Goal: Task Accomplishment & Management: Manage account settings

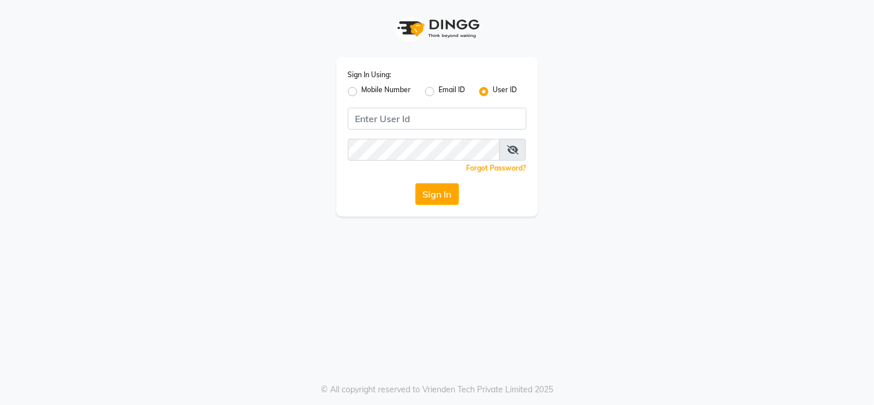
click at [373, 123] on input "Username" at bounding box center [437, 119] width 179 height 22
type input "Velvetlounge"
click at [441, 191] on button "Sign In" at bounding box center [437, 194] width 44 height 22
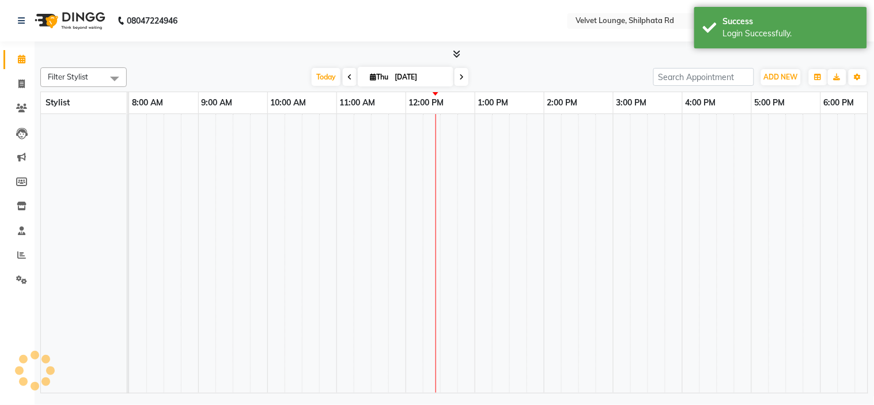
select select "en"
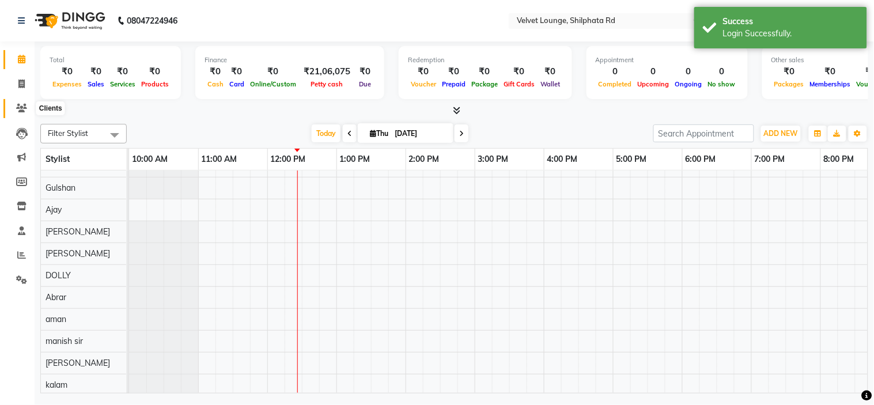
click at [20, 111] on icon at bounding box center [21, 108] width 11 height 9
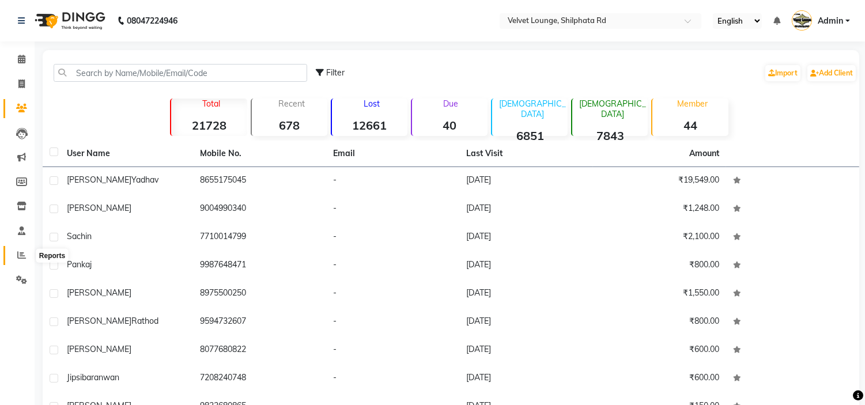
click at [20, 255] on icon at bounding box center [21, 255] width 9 height 9
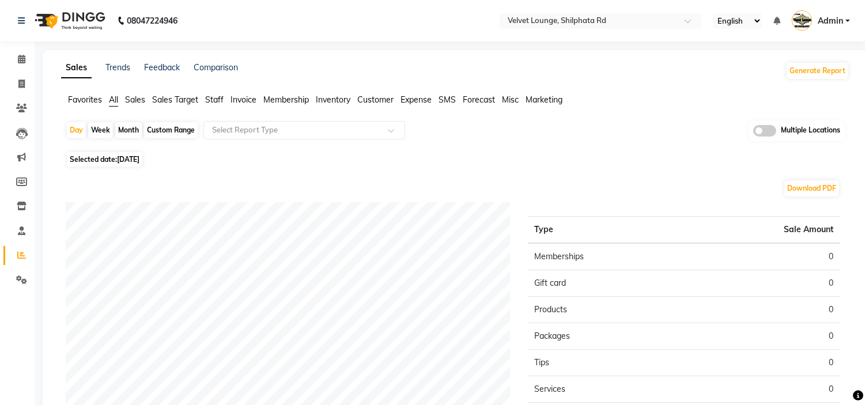
click at [122, 129] on div "Month" at bounding box center [128, 130] width 26 height 16
select select "9"
select select "2025"
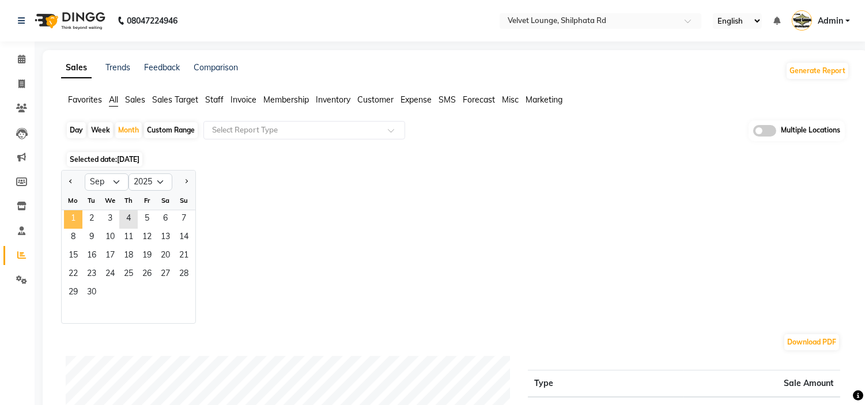
click at [70, 215] on span "1" at bounding box center [73, 219] width 18 height 18
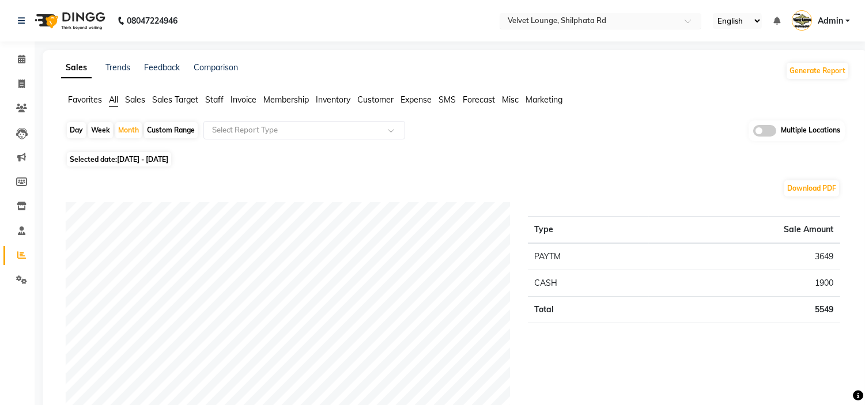
click at [619, 23] on input "text" at bounding box center [588, 22] width 167 height 12
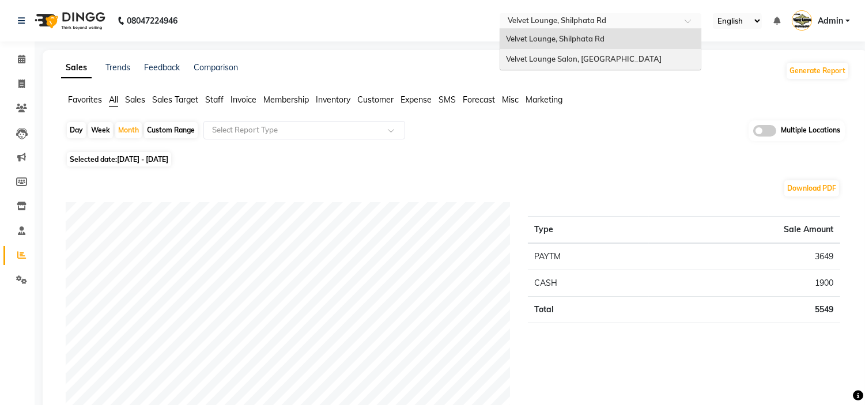
click at [601, 56] on span "Velvet Lounge Salon, [GEOGRAPHIC_DATA]" at bounding box center [584, 58] width 156 height 9
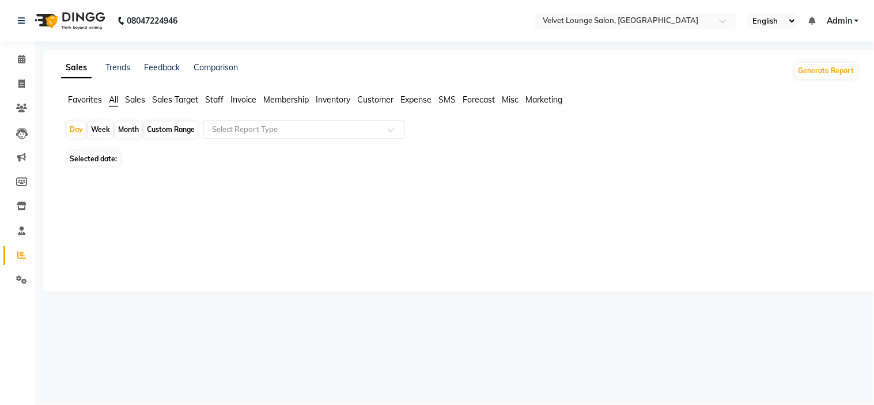
select select "en"
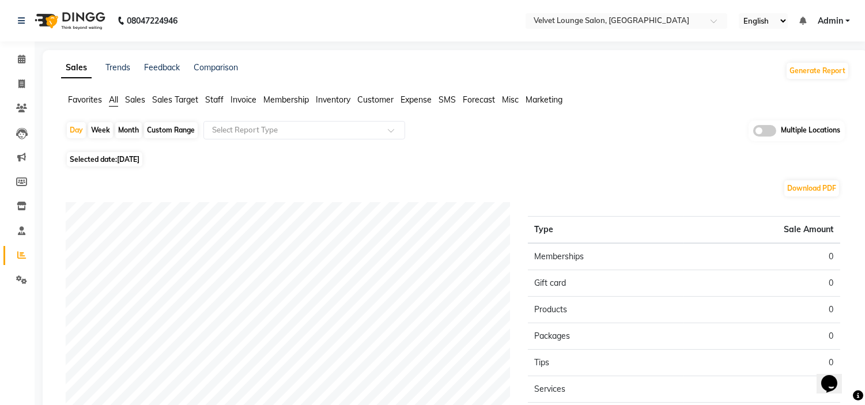
click at [131, 128] on div "Month" at bounding box center [128, 130] width 26 height 16
select select "9"
select select "2025"
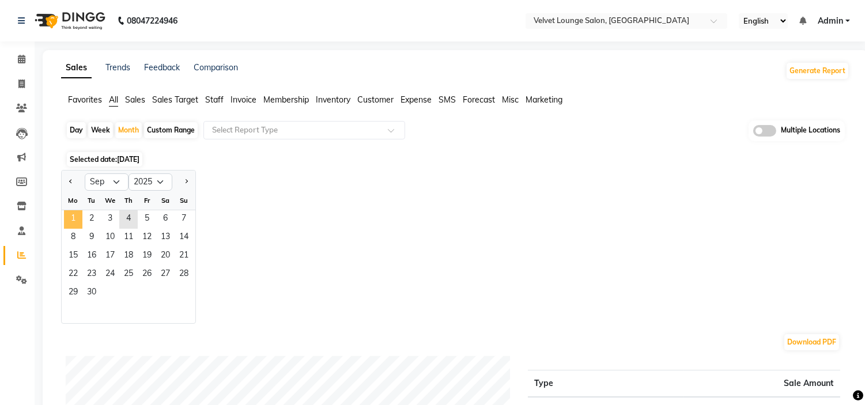
click at [71, 215] on span "1" at bounding box center [73, 219] width 18 height 18
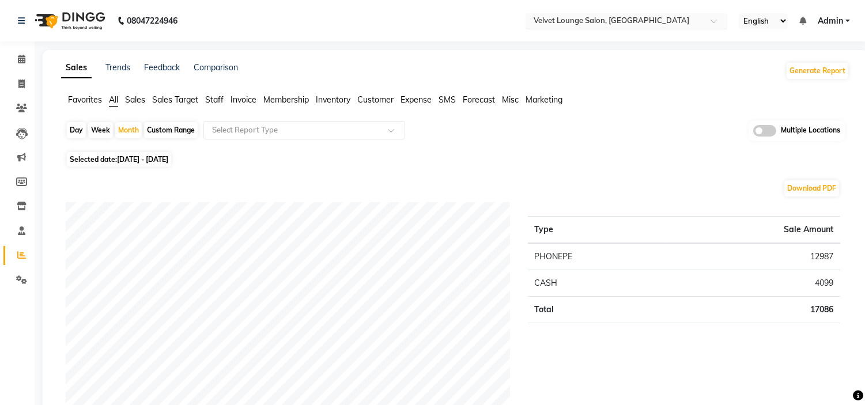
click at [612, 21] on input "text" at bounding box center [614, 22] width 167 height 12
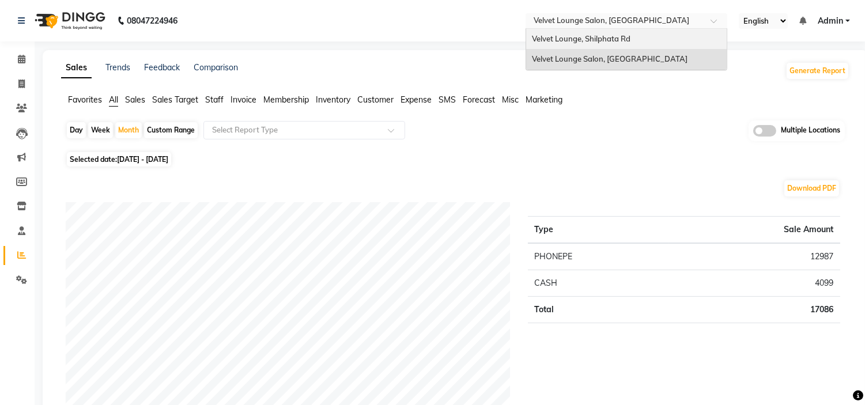
click at [602, 36] on span "Velvet Lounge, Shilphata Rd" at bounding box center [581, 38] width 98 height 9
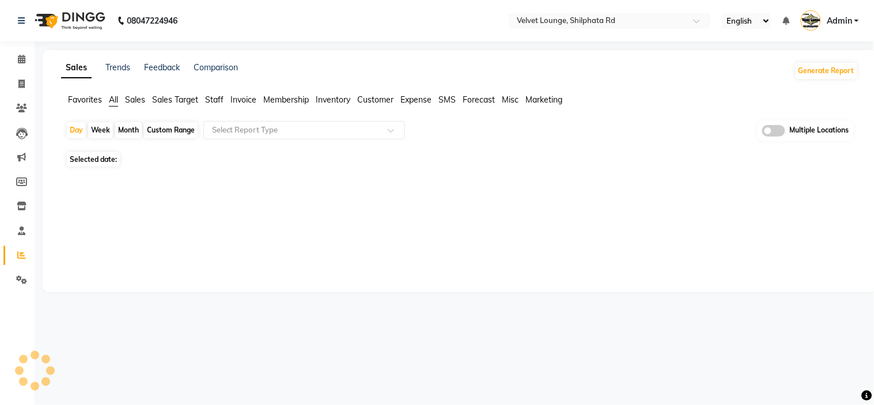
select select "en"
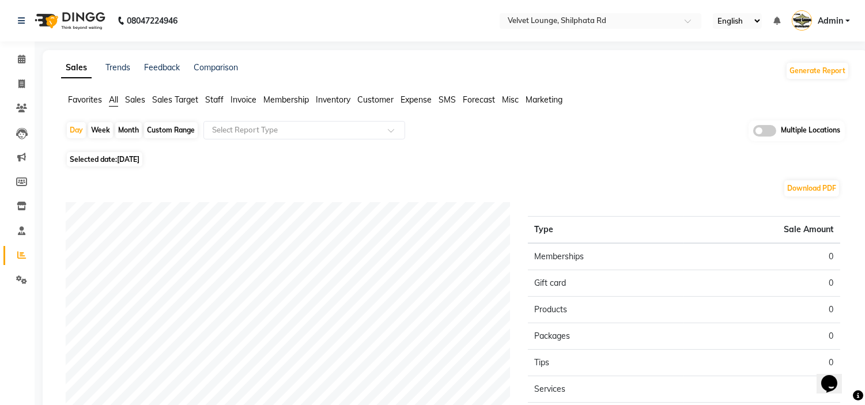
click at [134, 127] on div "Month" at bounding box center [128, 130] width 26 height 16
select select "9"
select select "2025"
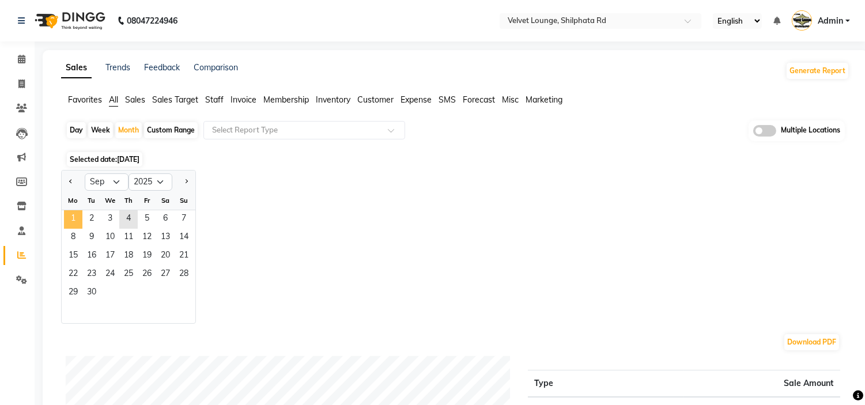
click at [75, 214] on span "1" at bounding box center [73, 219] width 18 height 18
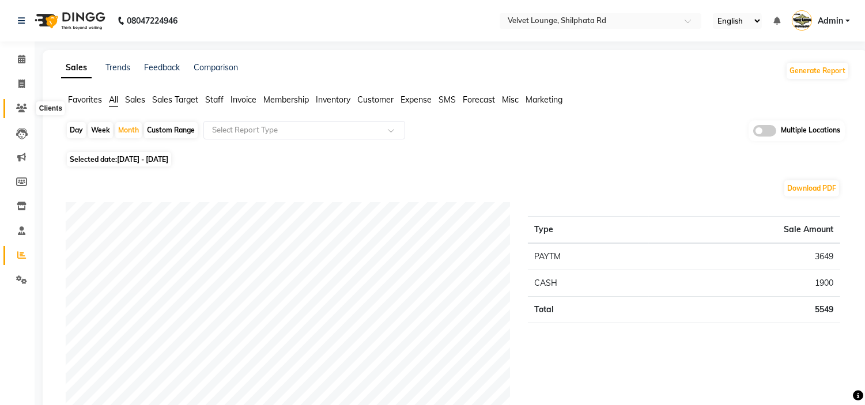
click at [24, 109] on icon at bounding box center [21, 108] width 11 height 9
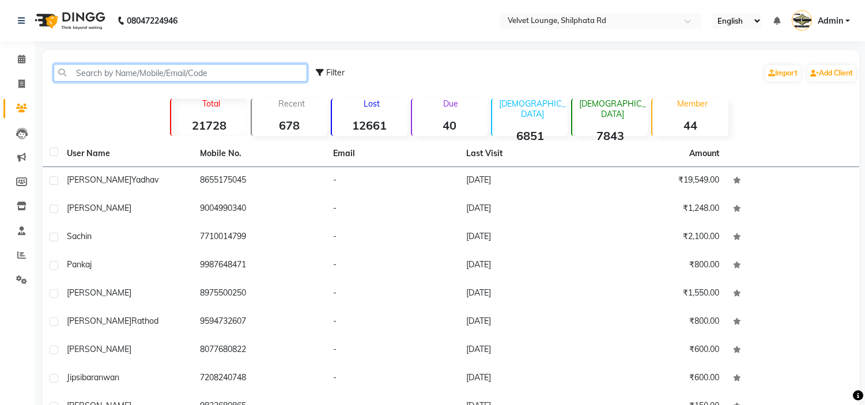
click at [106, 73] on input "text" at bounding box center [180, 73] width 253 height 18
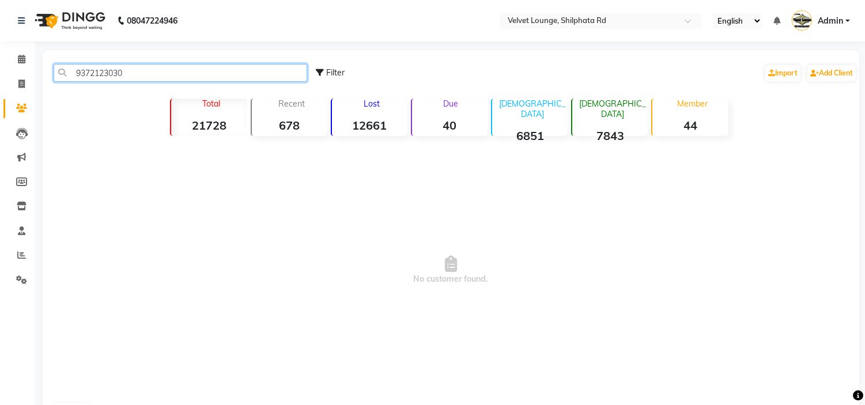
drag, startPoint x: 145, startPoint y: 75, endPoint x: 66, endPoint y: 77, distance: 78.4
click at [66, 77] on input "9372123030" at bounding box center [180, 73] width 253 height 18
type input "9372123030"
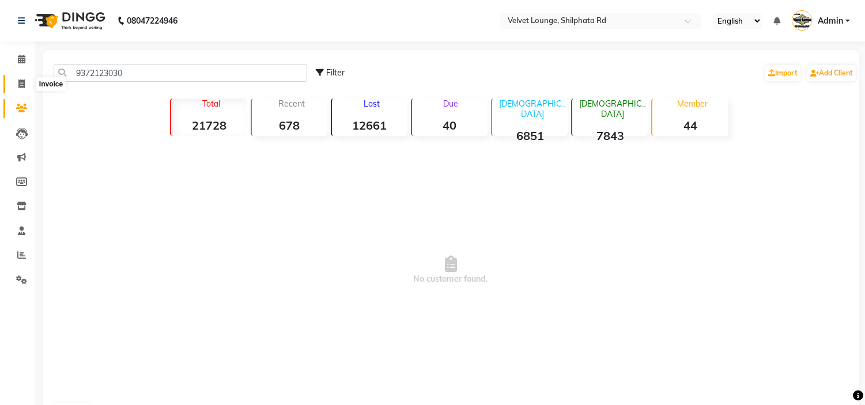
click at [20, 89] on span at bounding box center [22, 84] width 20 height 13
select select "service"
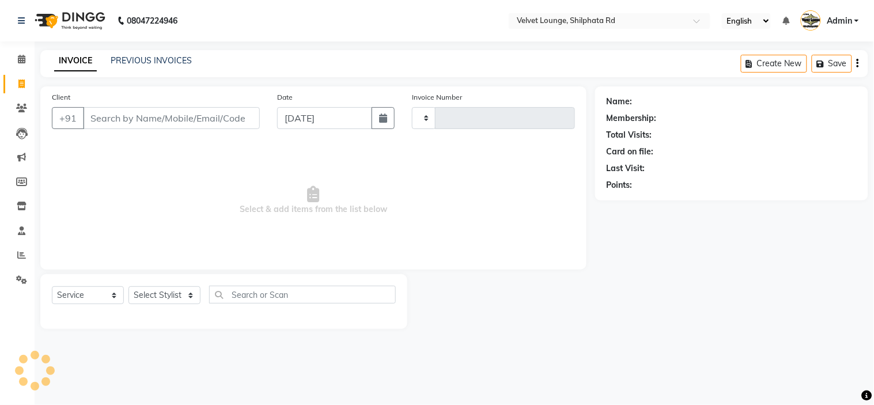
type input "1912"
select select "122"
click at [125, 122] on input "Client" at bounding box center [171, 118] width 177 height 22
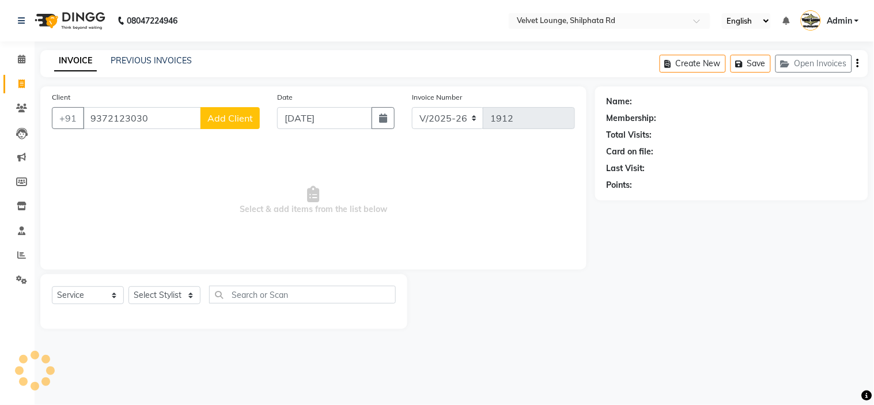
type input "9372123030"
click at [238, 116] on span "Add Client" at bounding box center [230, 118] width 46 height 12
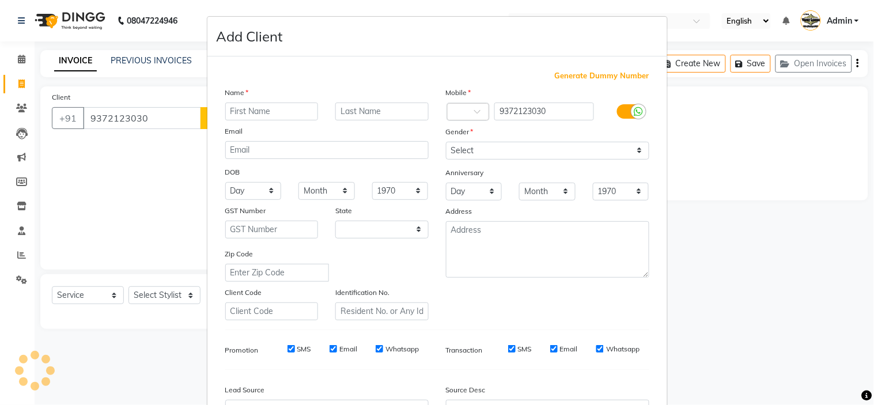
select select "22"
type input "raani"
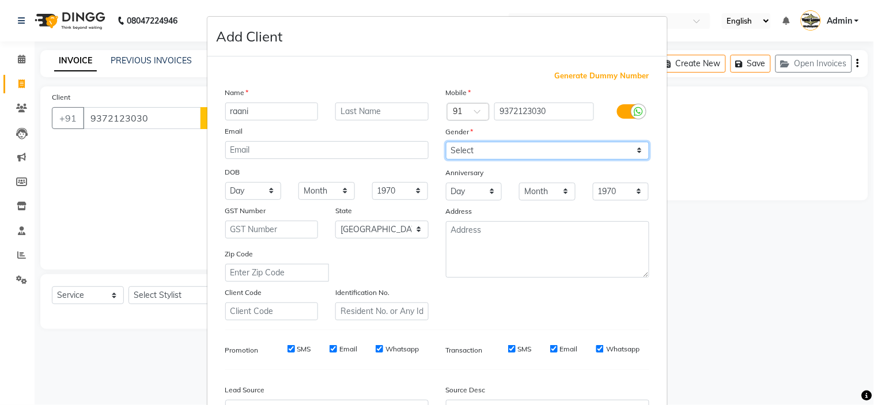
click at [494, 156] on select "Select Male Female Other Prefer Not To Say" at bounding box center [547, 151] width 203 height 18
select select "female"
click at [446, 142] on select "Select Male Female Other Prefer Not To Say" at bounding box center [547, 151] width 203 height 18
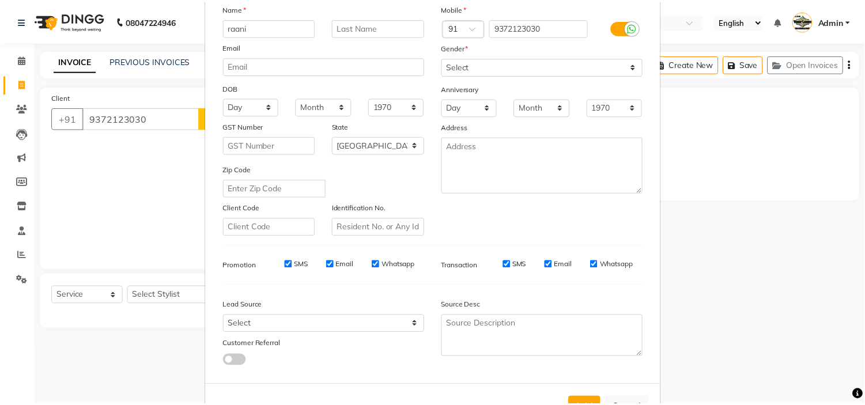
scroll to position [127, 0]
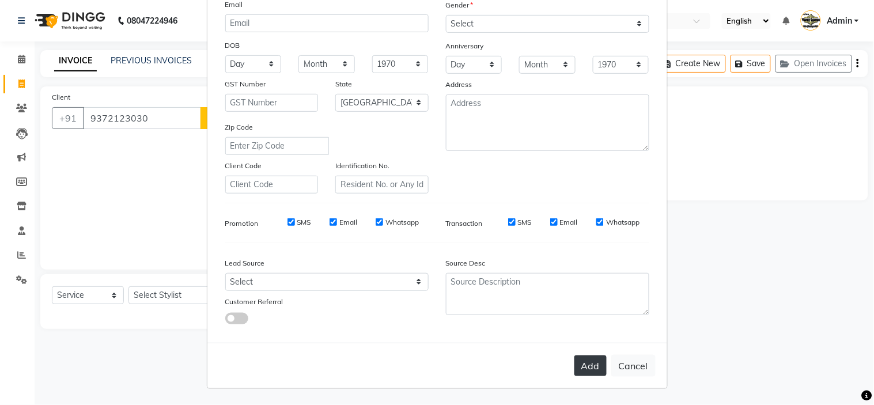
click at [595, 355] on button "Add" at bounding box center [590, 365] width 32 height 21
select select
select select "null"
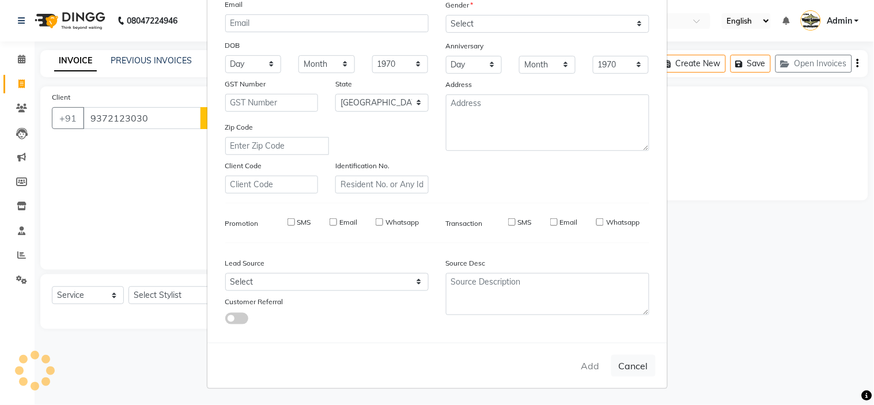
select select
checkbox input "false"
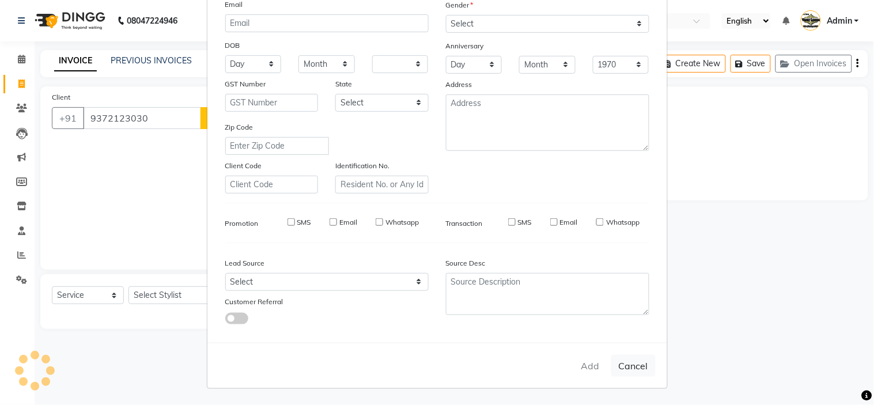
checkbox input "false"
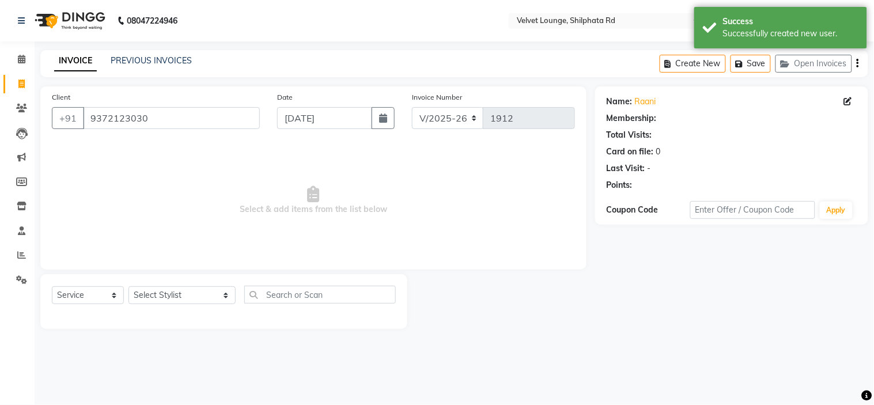
select select "1: Object"
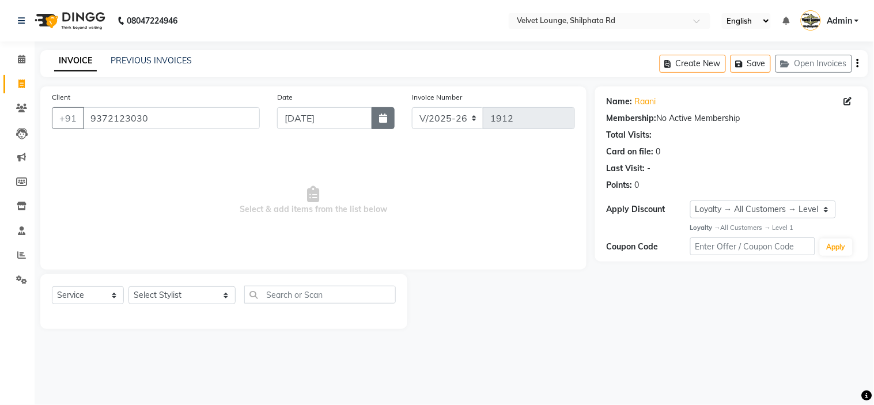
click at [381, 118] on icon "button" at bounding box center [383, 117] width 8 height 9
select select "9"
select select "2025"
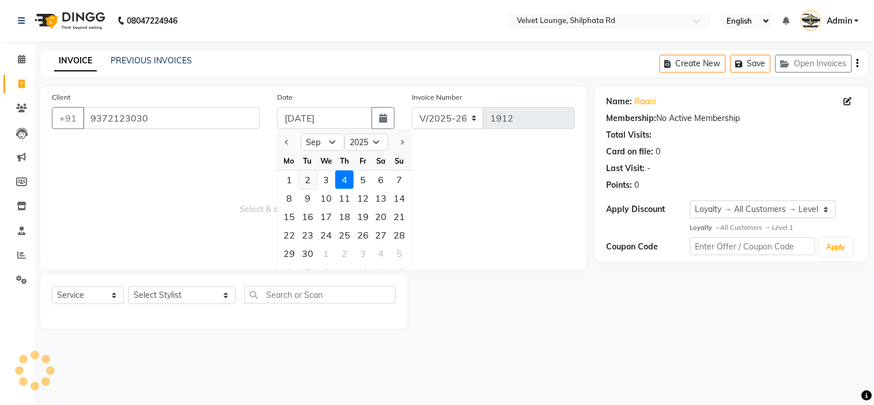
click at [305, 183] on div "2" at bounding box center [307, 179] width 18 height 18
type input "02-09-2025"
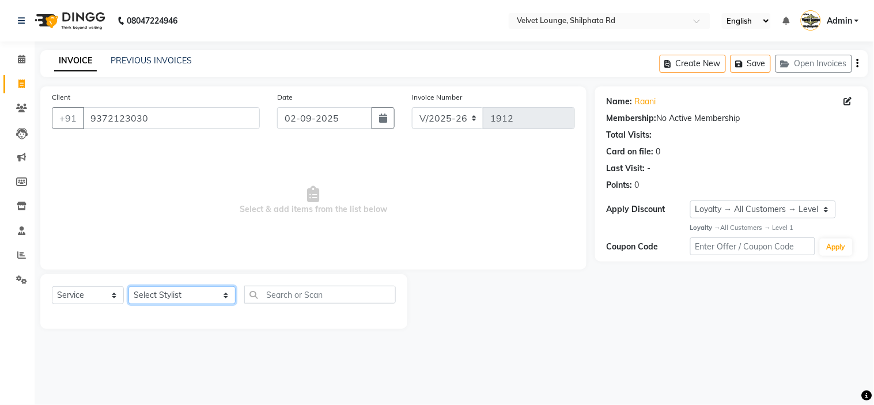
click at [152, 298] on select "Select Stylist aadil mohaMAD aarif khan Abrar Ajay ajay jaishwal alam khan aman…" at bounding box center [181, 295] width 107 height 18
select select "31385"
click at [128, 287] on select "Select Stylist aadil mohaMAD aarif khan Abrar Ajay ajay jaishwal alam khan aman…" at bounding box center [181, 295] width 107 height 18
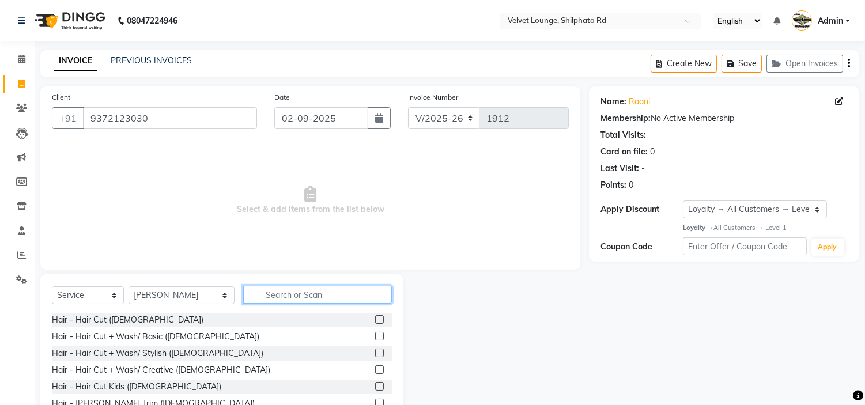
click at [249, 295] on input "text" at bounding box center [317, 295] width 149 height 18
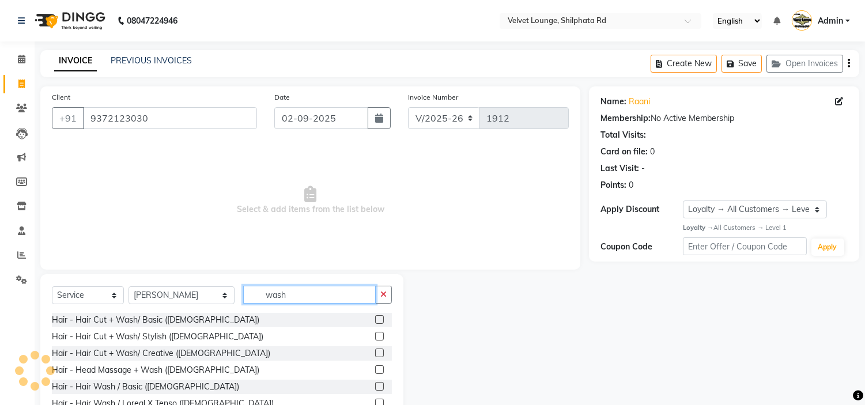
type input "wash"
click at [375, 385] on label at bounding box center [379, 386] width 9 height 9
click at [375, 385] on input "checkbox" at bounding box center [378, 386] width 7 height 7
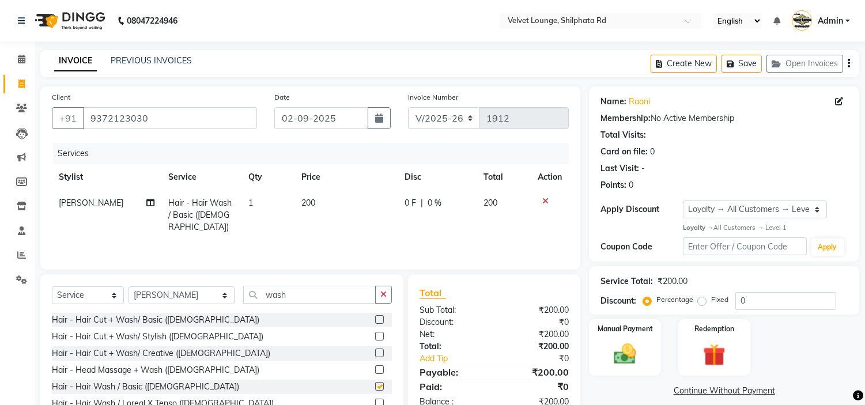
checkbox input "false"
click at [626, 327] on label "Manual Payment" at bounding box center [625, 328] width 58 height 11
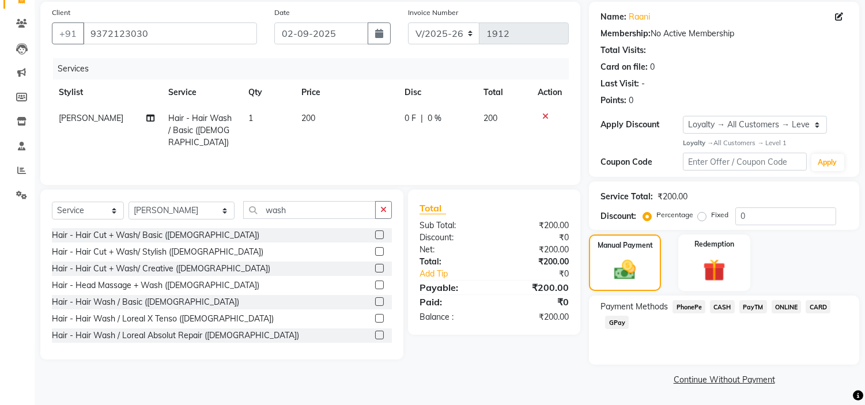
click at [752, 305] on span "PayTM" at bounding box center [753, 306] width 28 height 13
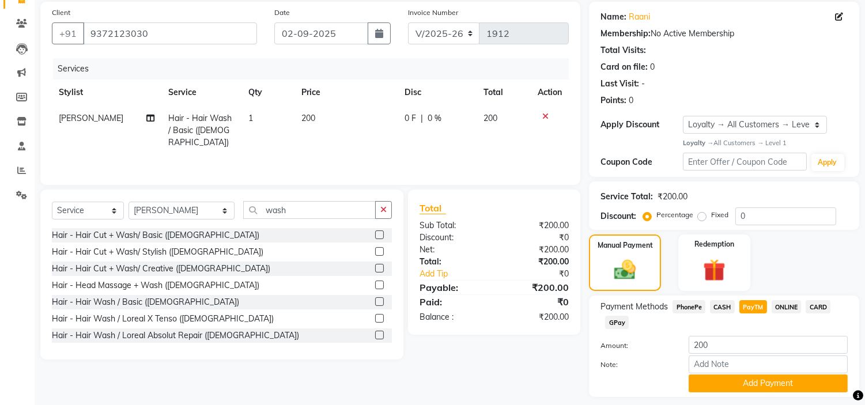
scroll to position [118, 0]
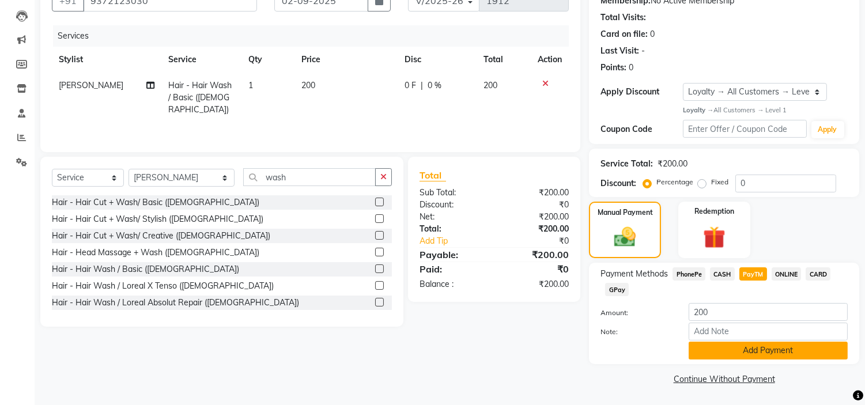
click at [810, 352] on button "Add Payment" at bounding box center [767, 351] width 159 height 18
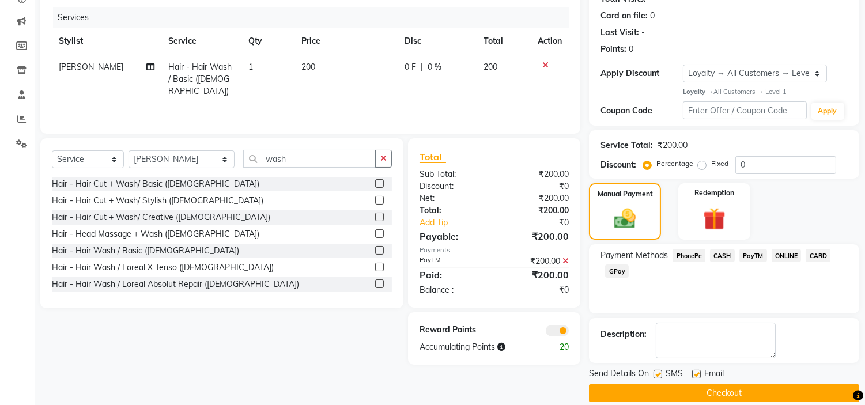
scroll to position [150, 0]
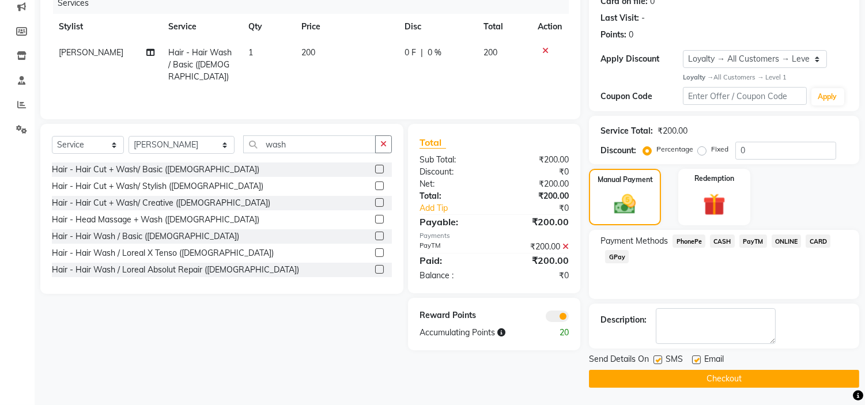
click at [820, 378] on button "Checkout" at bounding box center [724, 379] width 270 height 18
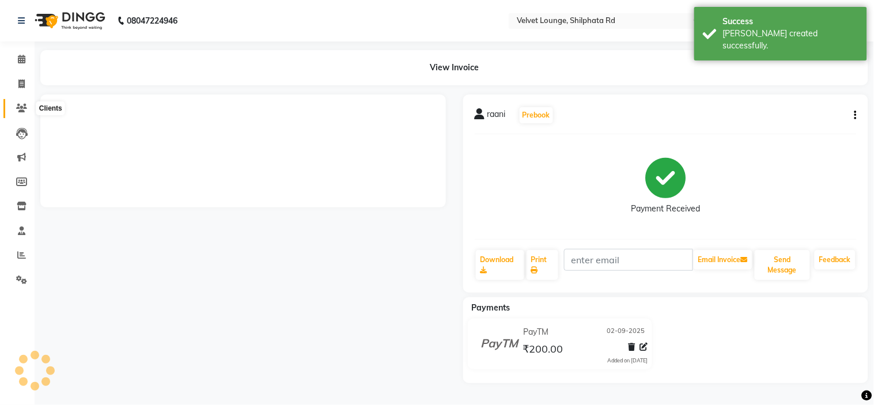
click at [18, 107] on icon at bounding box center [21, 108] width 11 height 9
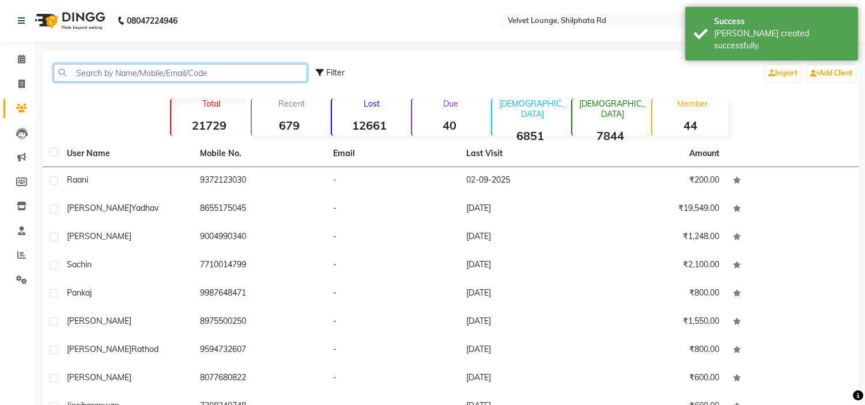
click at [104, 67] on input "text" at bounding box center [180, 73] width 253 height 18
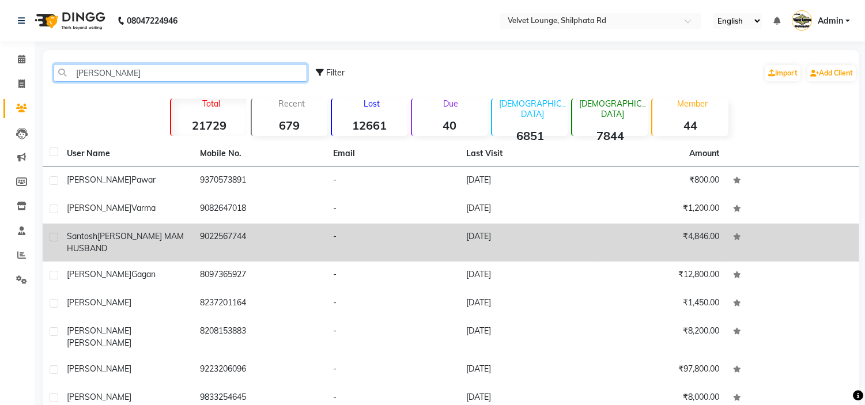
type input "deepali"
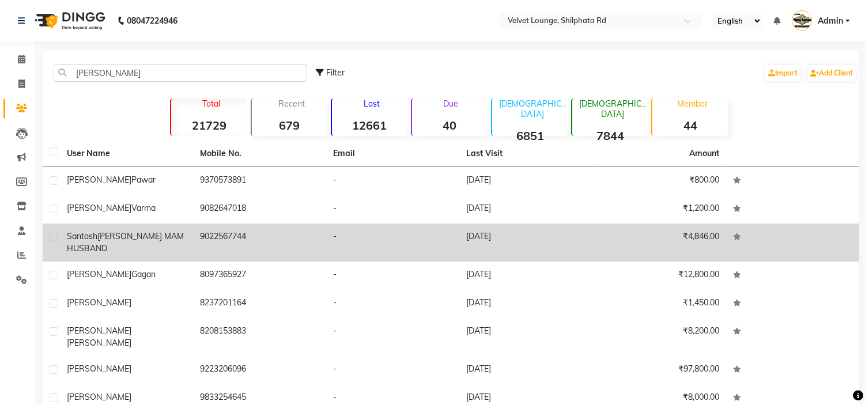
click at [119, 244] on div "santosh GAGAN DEEPALI MAM HUSBAND" at bounding box center [126, 242] width 119 height 24
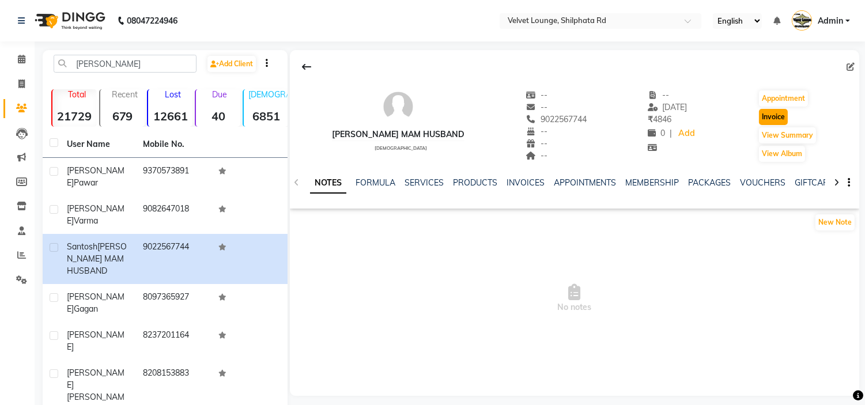
click at [775, 118] on button "Invoice" at bounding box center [773, 117] width 29 height 16
select select "service"
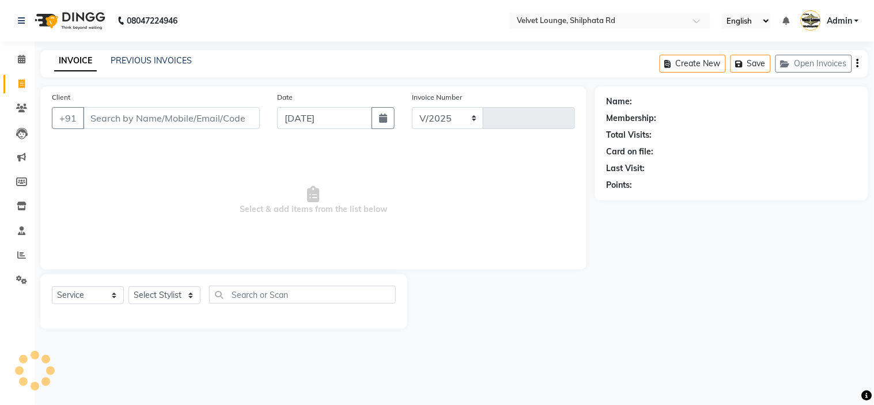
select select "122"
type input "1913"
click at [384, 121] on icon "button" at bounding box center [383, 117] width 8 height 9
select select "9"
select select "2025"
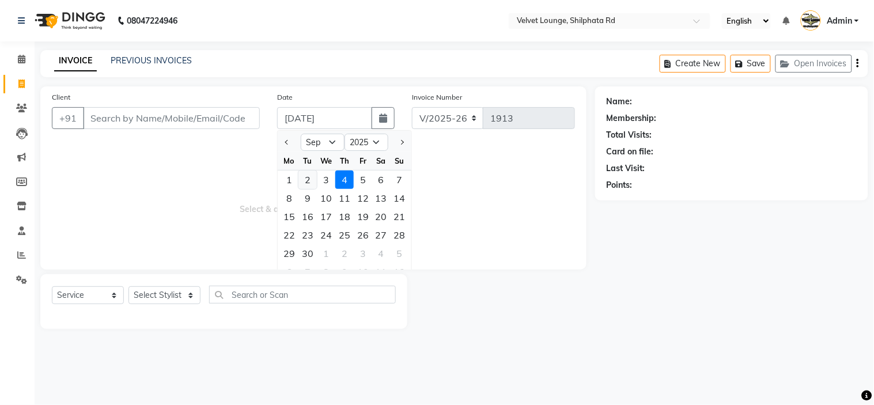
click at [308, 183] on div "2" at bounding box center [307, 179] width 18 height 18
type input "02-09-2025"
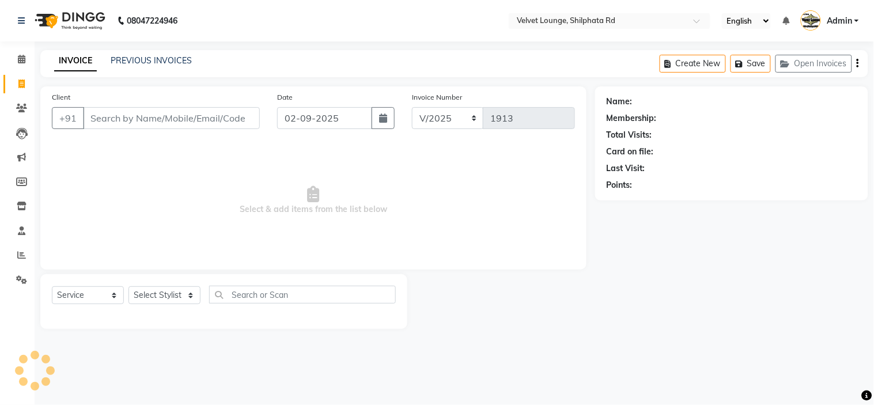
type input "9022567744"
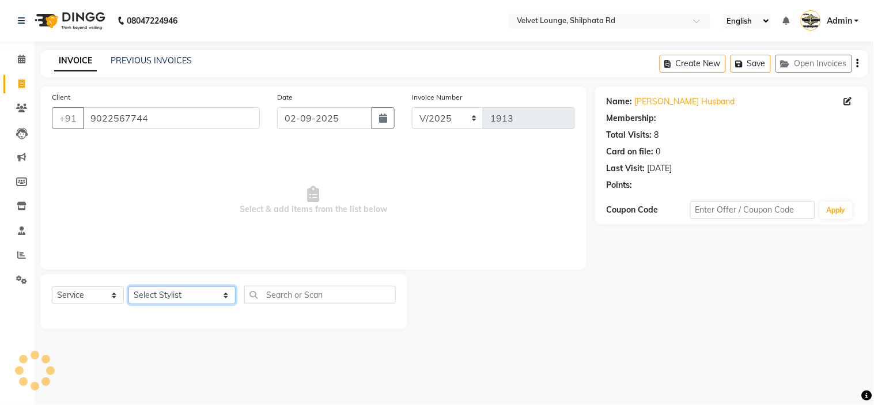
click at [150, 294] on select "Select Stylist aadil mohaMAD aarif khan Abrar Ajay ajay jaishwal alam khan aman…" at bounding box center [181, 295] width 107 height 18
select select "1: Object"
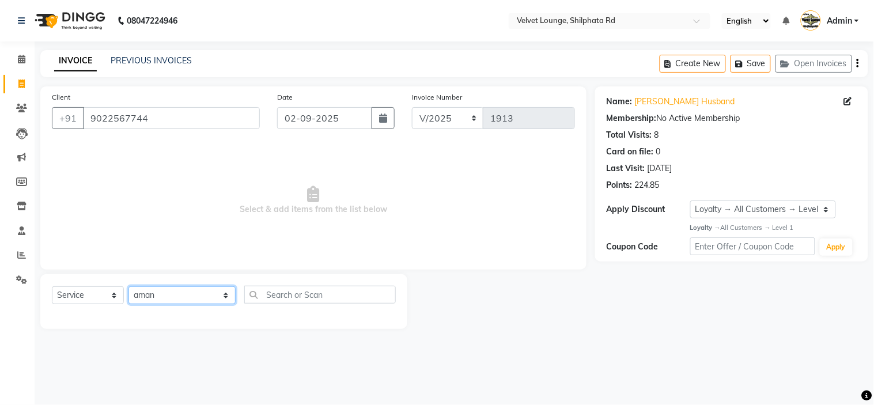
click at [128, 287] on select "Select Stylist aadil mohaMAD aarif khan Abrar Ajay ajay jaishwal alam khan aman…" at bounding box center [181, 295] width 107 height 18
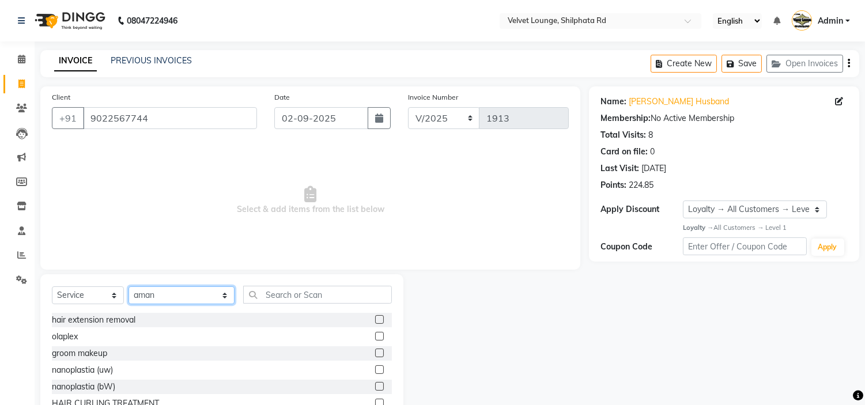
click at [175, 293] on select "Select Stylist aadil mohaMAD aarif khan Abrar Ajay ajay jaishwal alam khan aman…" at bounding box center [181, 295] width 106 height 18
select select "31385"
click at [128, 287] on select "Select Stylist aadil mohaMAD aarif khan Abrar Ajay ajay jaishwal alam khan aman…" at bounding box center [181, 295] width 106 height 18
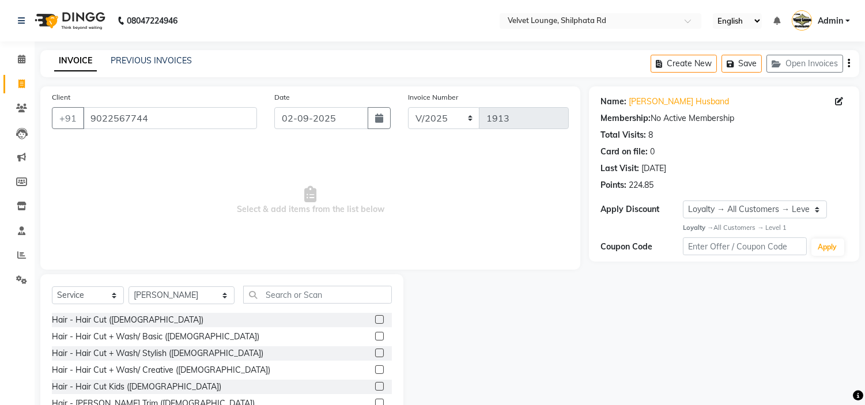
click at [375, 321] on label at bounding box center [379, 319] width 9 height 9
click at [375, 321] on input "checkbox" at bounding box center [378, 319] width 7 height 7
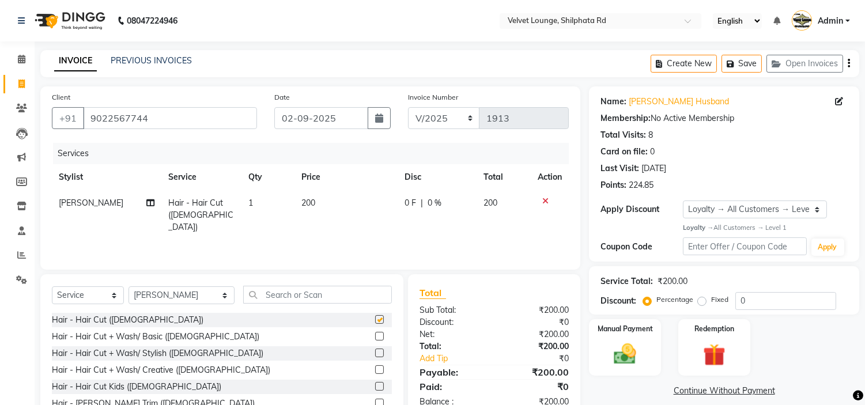
checkbox input "false"
click at [309, 294] on input "text" at bounding box center [317, 295] width 149 height 18
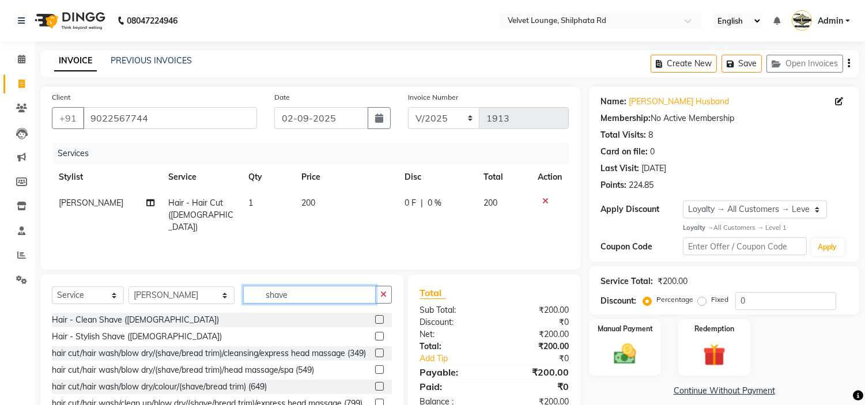
type input "shave"
click at [375, 338] on label at bounding box center [379, 336] width 9 height 9
click at [375, 338] on input "checkbox" at bounding box center [378, 336] width 7 height 7
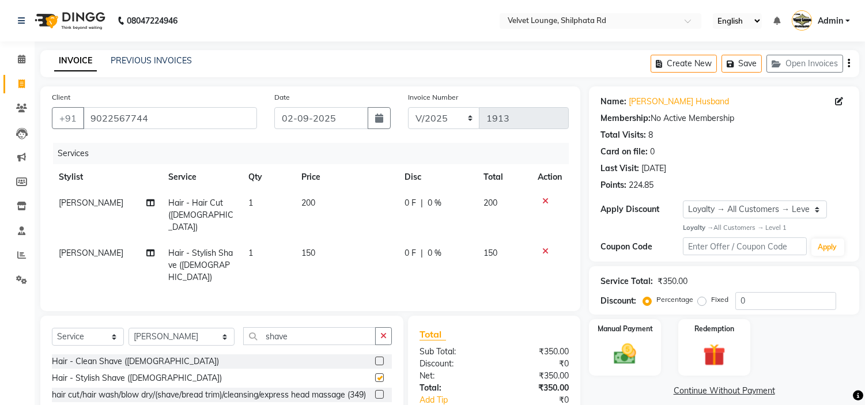
checkbox input "false"
click at [405, 200] on span "0 F" at bounding box center [410, 203] width 12 height 12
select select "31385"
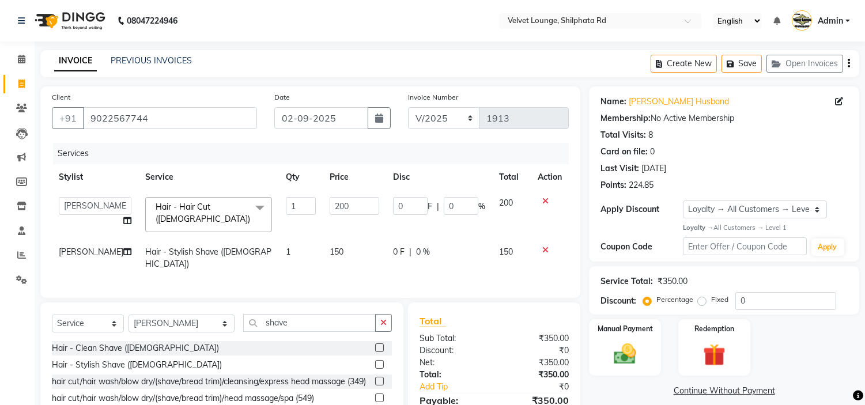
click at [405, 200] on input "0" at bounding box center [410, 206] width 35 height 18
type input "50"
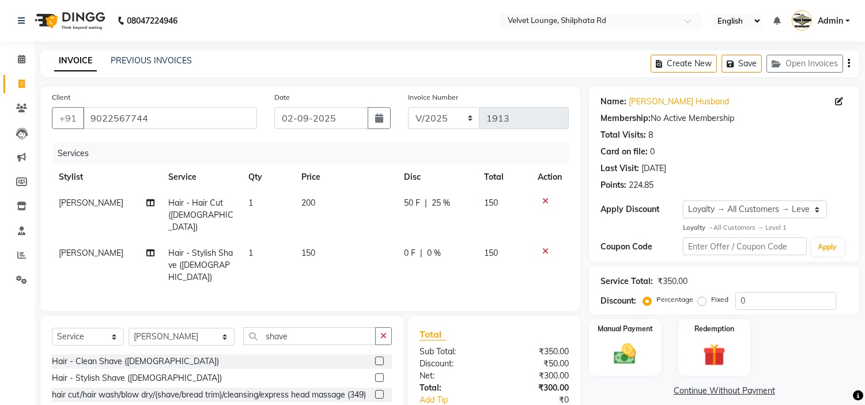
click at [434, 233] on tbody "alam khan Hair - Hair Cut (Male) 1 200 50 F | 25 % 150 alam khan Hair - Stylish…" at bounding box center [310, 240] width 517 height 100
click at [623, 340] on img at bounding box center [625, 353] width 38 height 27
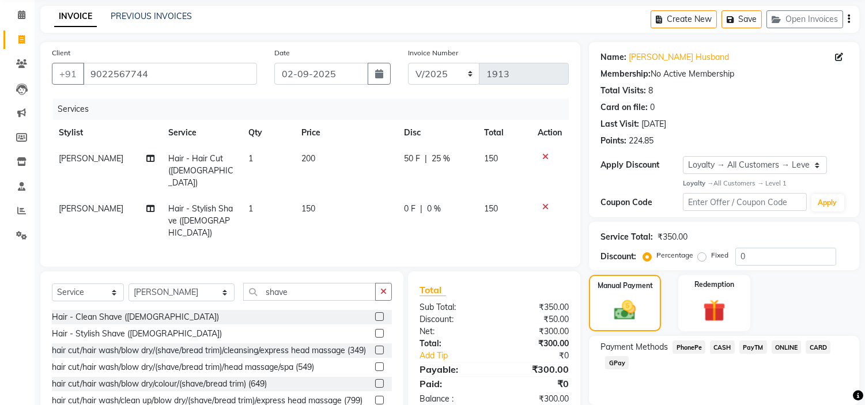
scroll to position [85, 0]
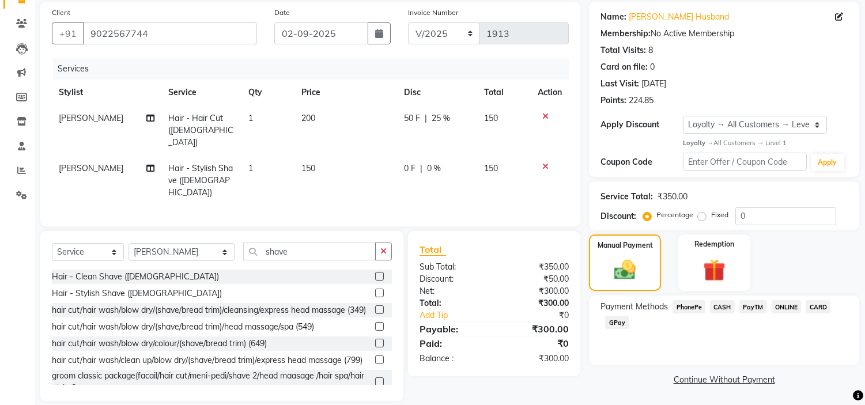
click at [759, 304] on span "PayTM" at bounding box center [753, 306] width 28 height 13
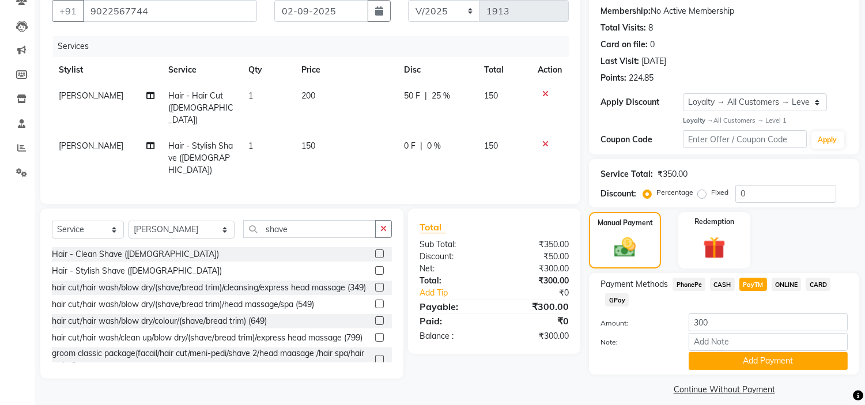
scroll to position [118, 0]
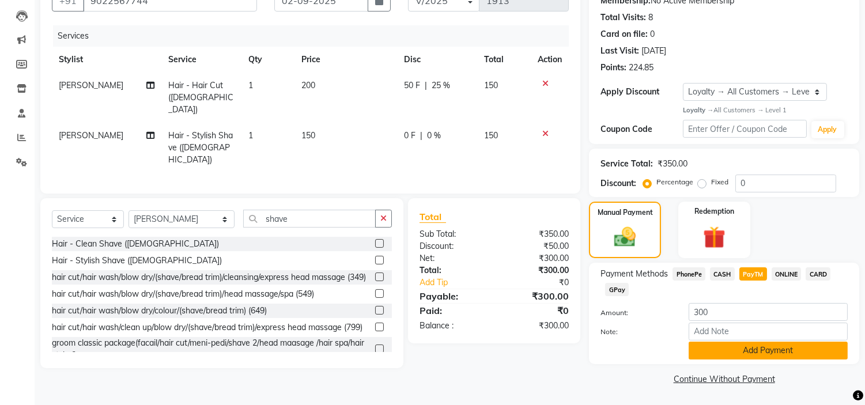
click at [805, 354] on button "Add Payment" at bounding box center [767, 351] width 159 height 18
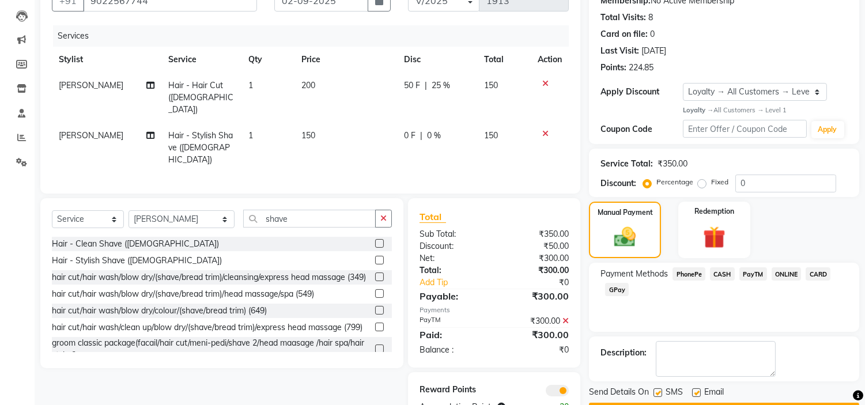
scroll to position [150, 0]
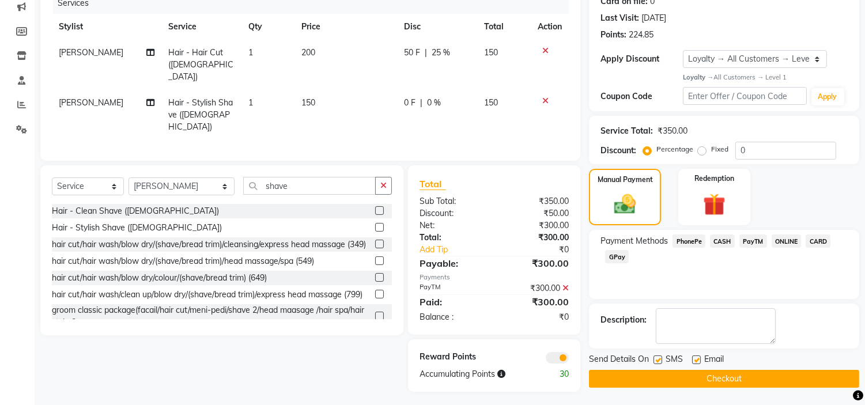
click at [824, 376] on button "Checkout" at bounding box center [724, 379] width 270 height 18
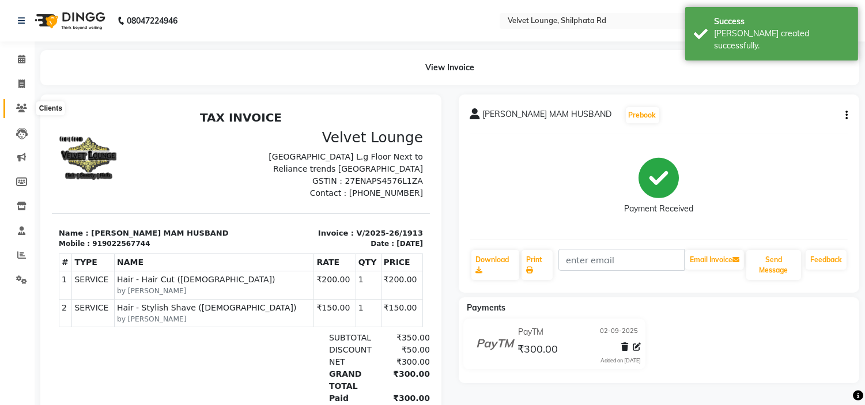
click at [20, 107] on icon at bounding box center [21, 108] width 11 height 9
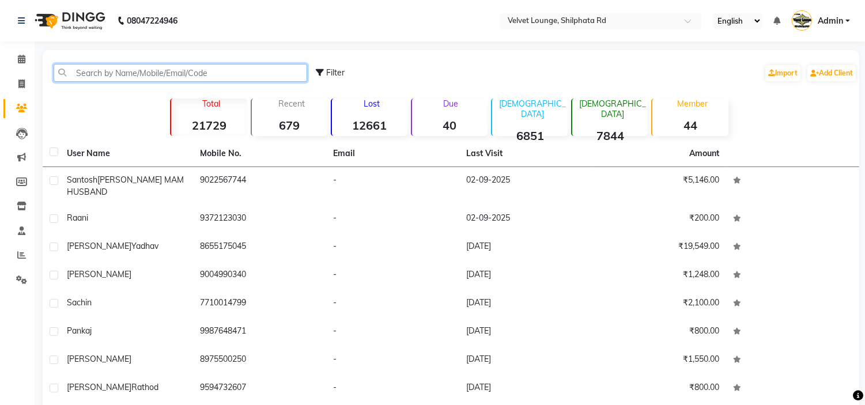
click at [102, 75] on input "text" at bounding box center [180, 73] width 253 height 18
click at [100, 74] on input "text" at bounding box center [180, 73] width 253 height 18
click at [275, 70] on input "text" at bounding box center [180, 73] width 253 height 18
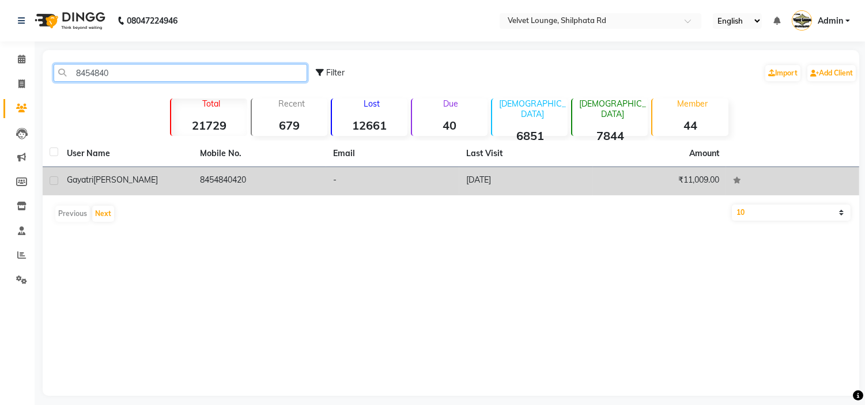
type input "8454840"
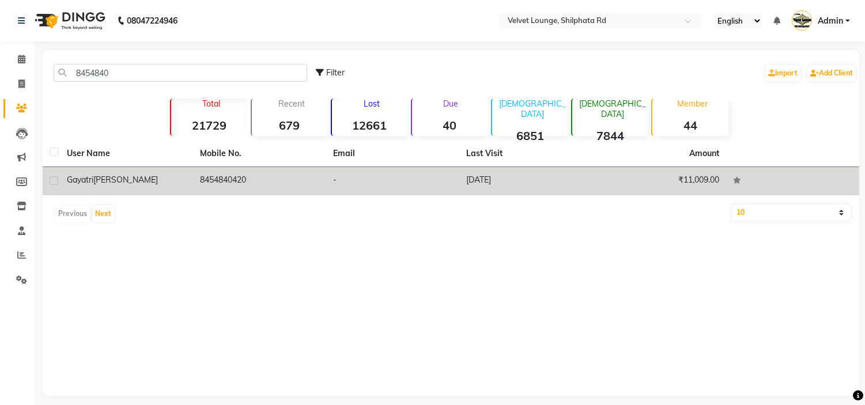
click at [363, 179] on td "-" at bounding box center [392, 181] width 133 height 28
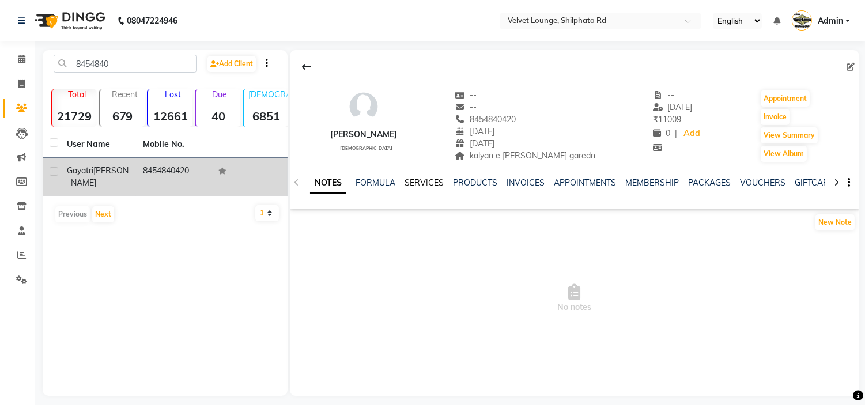
click at [422, 181] on link "SERVICES" at bounding box center [423, 182] width 39 height 10
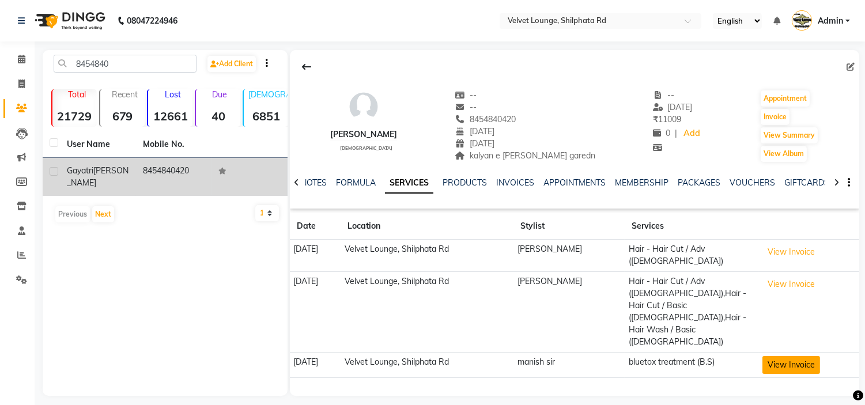
click at [785, 356] on button "View Invoice" at bounding box center [791, 365] width 58 height 18
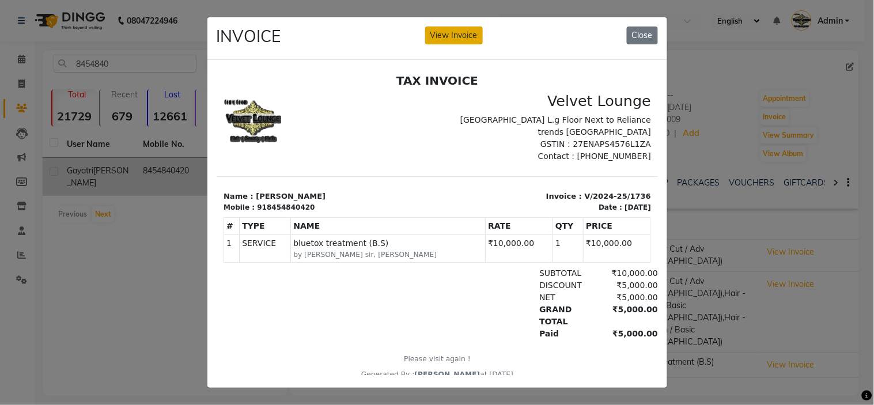
click at [458, 36] on button "View Invoice" at bounding box center [454, 35] width 58 height 18
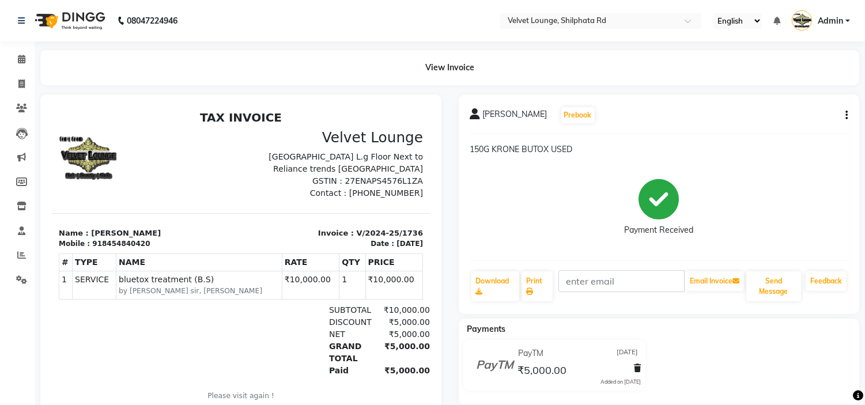
click at [846, 115] on icon "button" at bounding box center [846, 115] width 2 height 1
click at [543, 67] on div "View Invoice" at bounding box center [449, 67] width 818 height 35
click at [13, 108] on span at bounding box center [22, 108] width 20 height 13
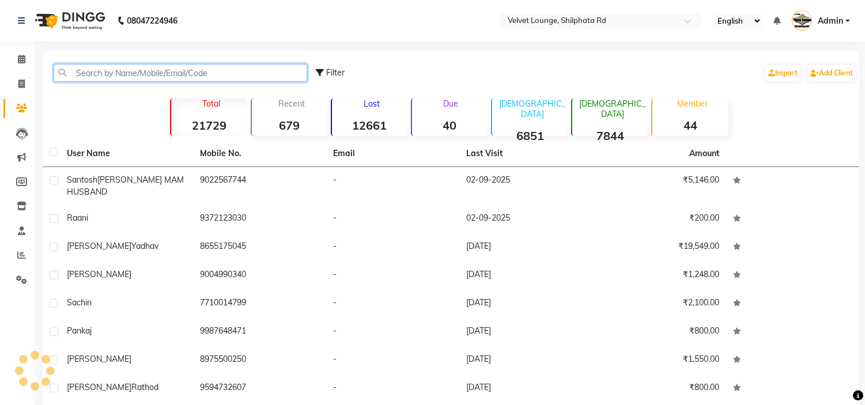
click at [89, 75] on input "text" at bounding box center [180, 73] width 253 height 18
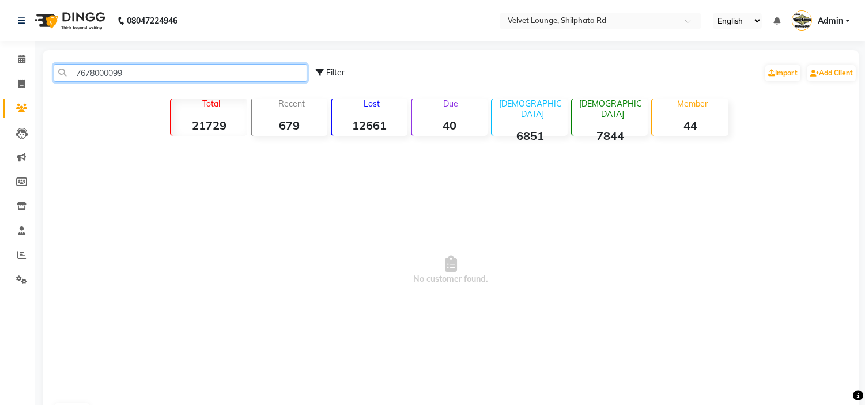
drag, startPoint x: 146, startPoint y: 67, endPoint x: 50, endPoint y: 62, distance: 96.3
click at [50, 62] on div "7678000099 Filter Import Add Client" at bounding box center [451, 73] width 812 height 36
type input "7678000099"
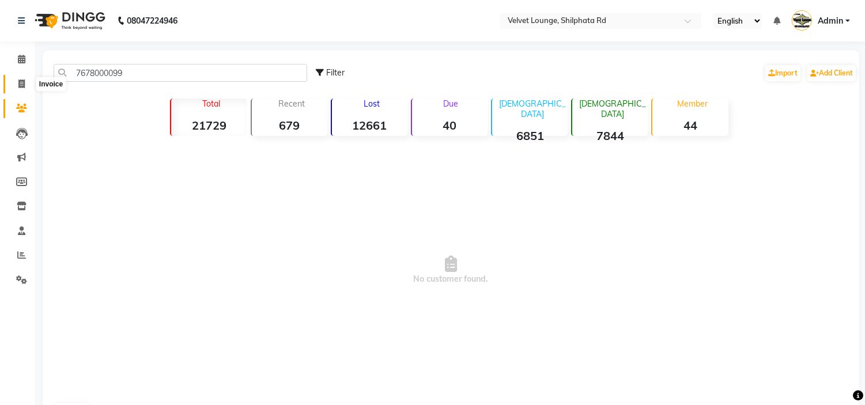
click at [16, 87] on span at bounding box center [22, 84] width 20 height 13
select select "service"
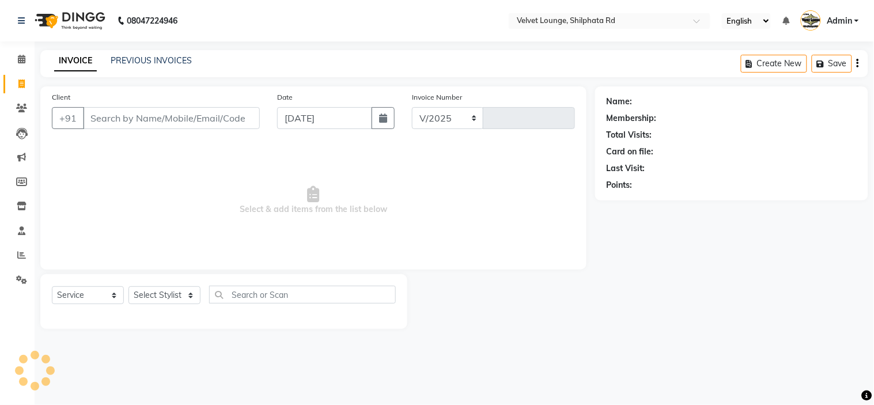
select select "122"
type input "1914"
click at [112, 118] on input "Client" at bounding box center [171, 118] width 177 height 22
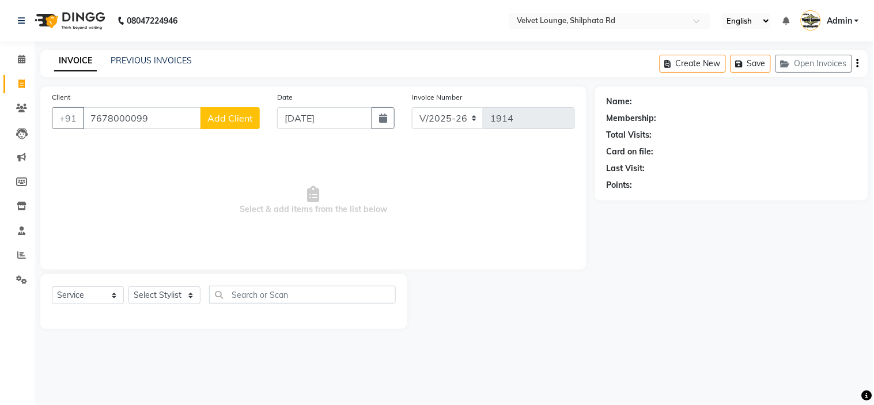
type input "7678000099"
click at [228, 120] on span "Add Client" at bounding box center [230, 118] width 46 height 12
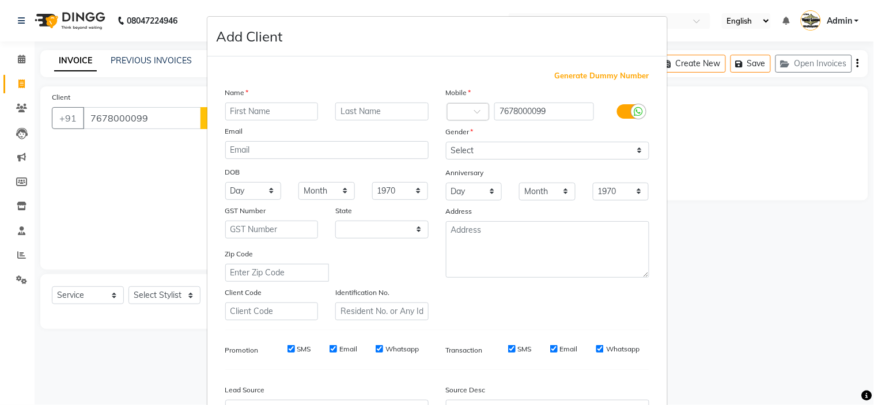
select select "22"
click at [242, 108] on input "text" at bounding box center [271, 112] width 93 height 18
type input "parvesh"
click at [340, 111] on input "text" at bounding box center [381, 112] width 93 height 18
type input "chaudhari"
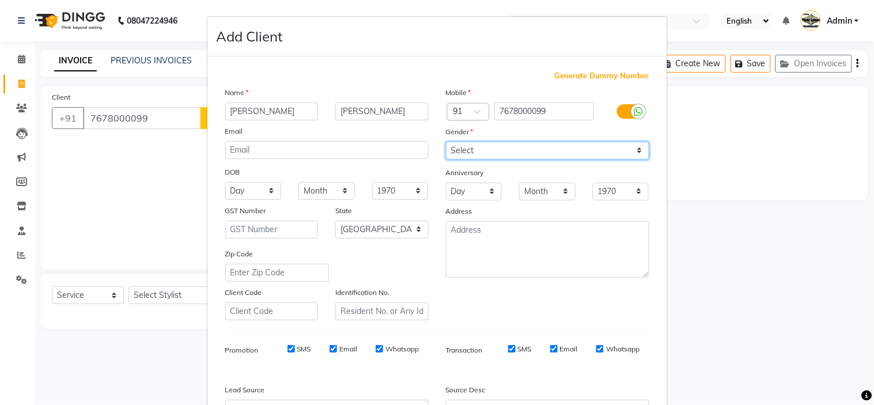
click at [490, 151] on select "Select Male Female Other Prefer Not To Say" at bounding box center [547, 151] width 203 height 18
select select "male"
click at [446, 142] on select "Select Male Female Other Prefer Not To Say" at bounding box center [547, 151] width 203 height 18
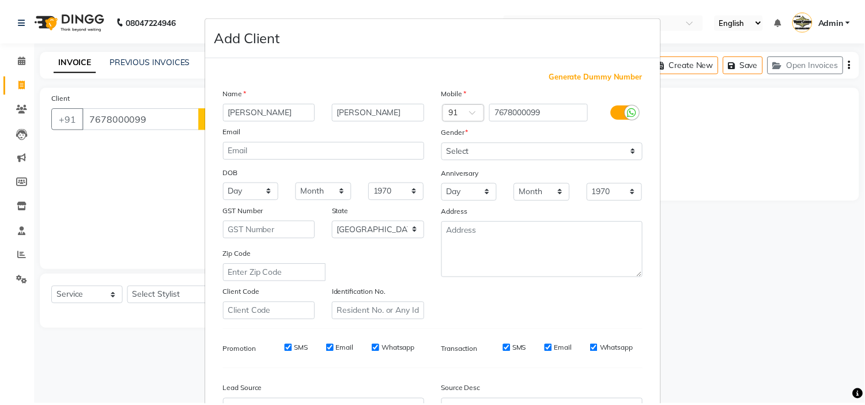
scroll to position [127, 0]
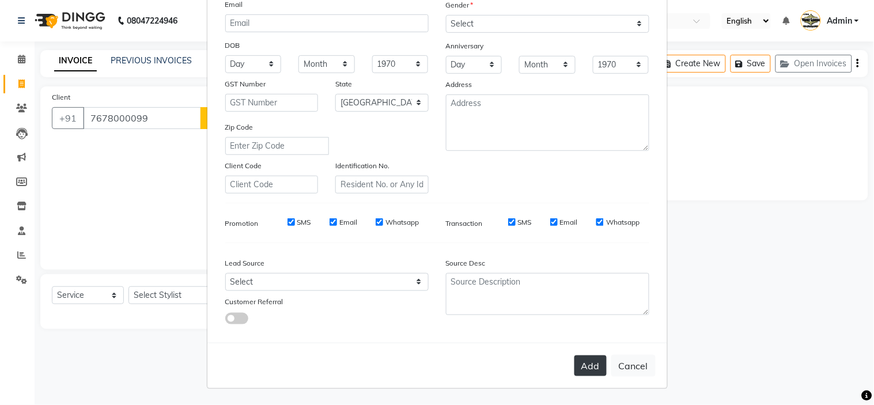
click at [581, 363] on button "Add" at bounding box center [590, 365] width 32 height 21
select select
select select "null"
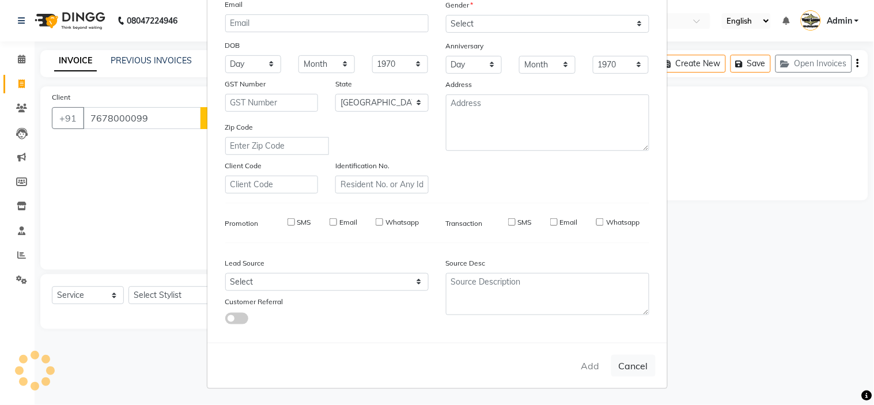
select select
checkbox input "false"
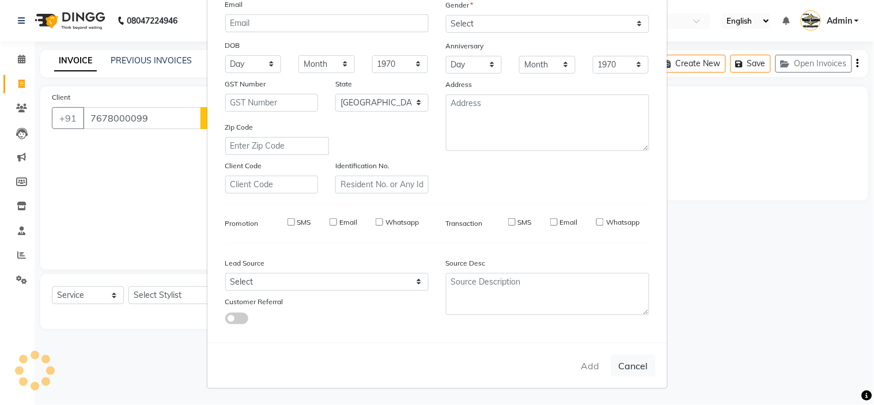
checkbox input "false"
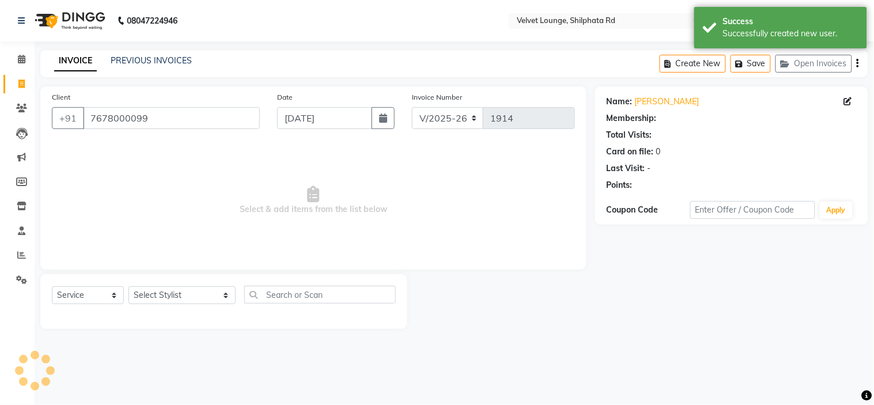
select select "1: Object"
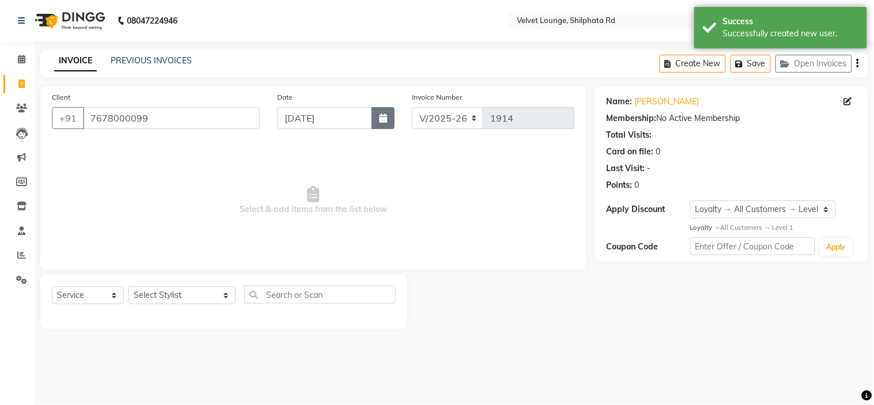
click at [382, 111] on button "button" at bounding box center [383, 118] width 23 height 22
select select "9"
select select "2025"
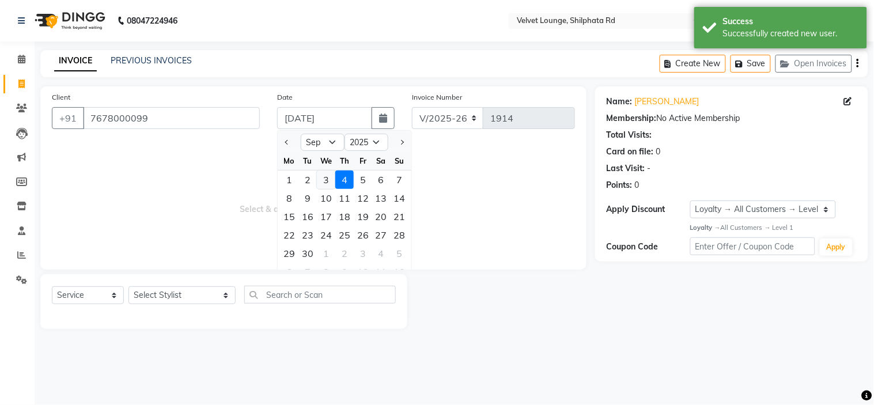
click at [327, 173] on div "3" at bounding box center [326, 179] width 18 height 18
type input "[DATE]"
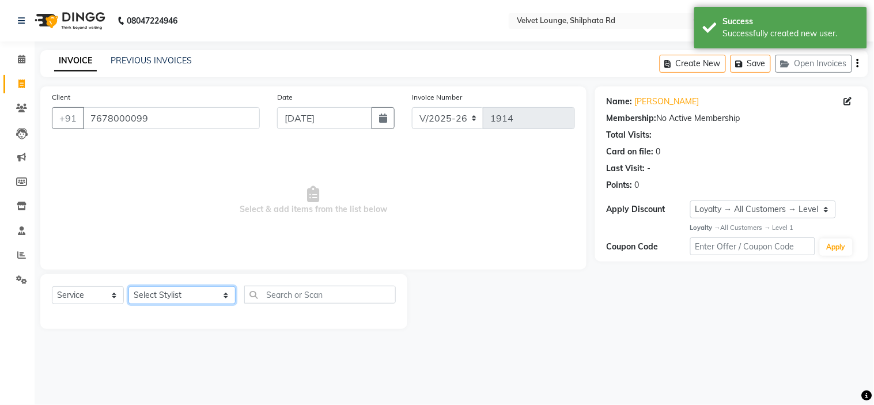
click at [157, 297] on select "Select Stylist aadil mohaMAD aarif khan Abrar Ajay ajay jaishwal alam khan aman…" at bounding box center [181, 295] width 107 height 18
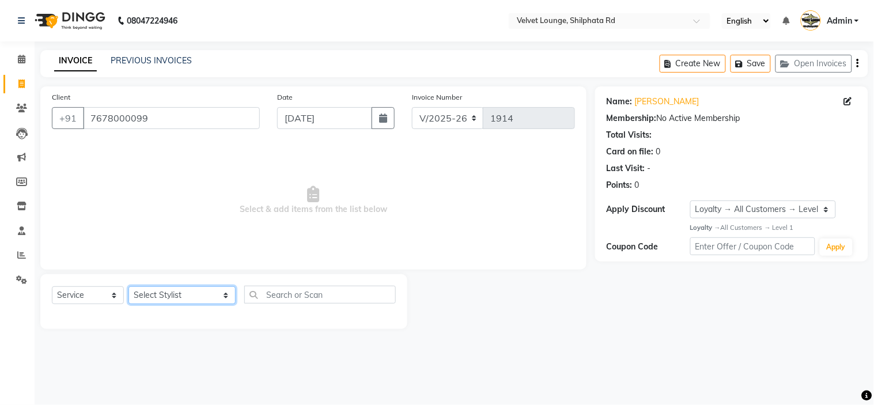
select select "48428"
click at [128, 287] on select "Select Stylist aadil mohaMAD aarif khan Abrar Ajay ajay jaishwal alam khan aman…" at bounding box center [181, 295] width 107 height 18
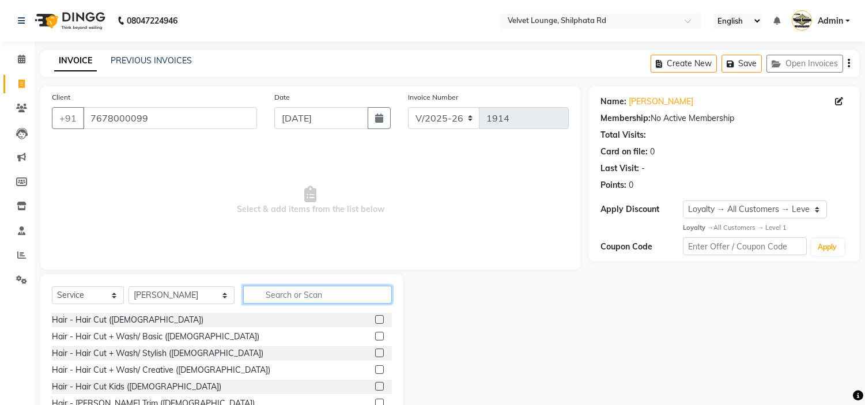
click at [243, 291] on input "text" at bounding box center [317, 295] width 149 height 18
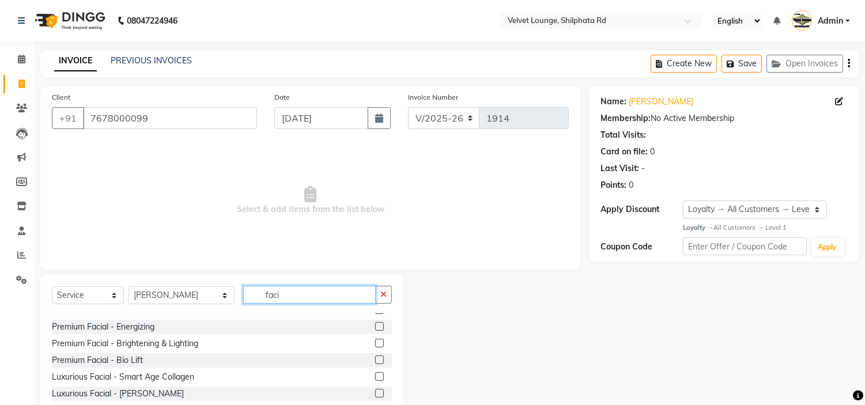
scroll to position [29, 0]
type input "faci"
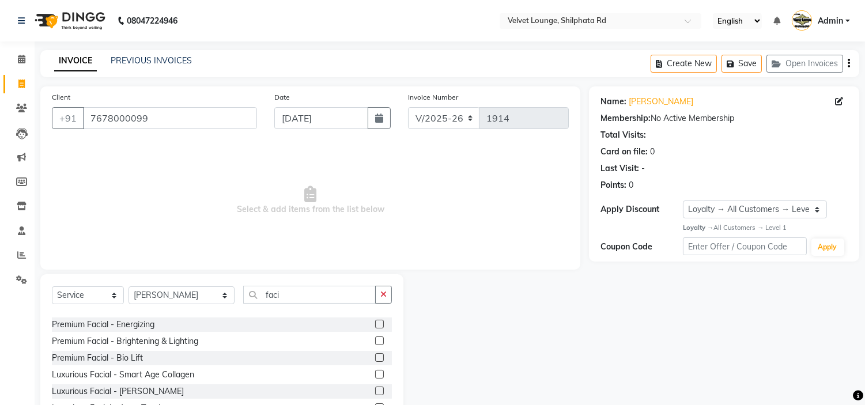
click at [375, 372] on label at bounding box center [379, 374] width 9 height 9
click at [375, 372] on input "checkbox" at bounding box center [378, 374] width 7 height 7
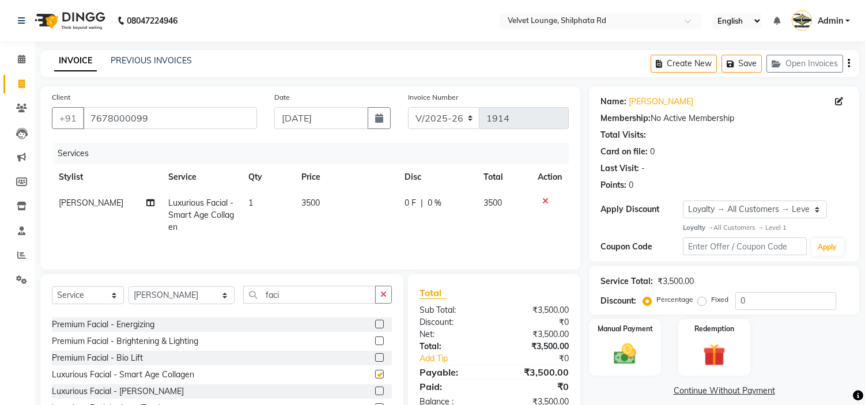
checkbox input "false"
click at [410, 204] on span "0 F" at bounding box center [410, 203] width 12 height 12
select select "48428"
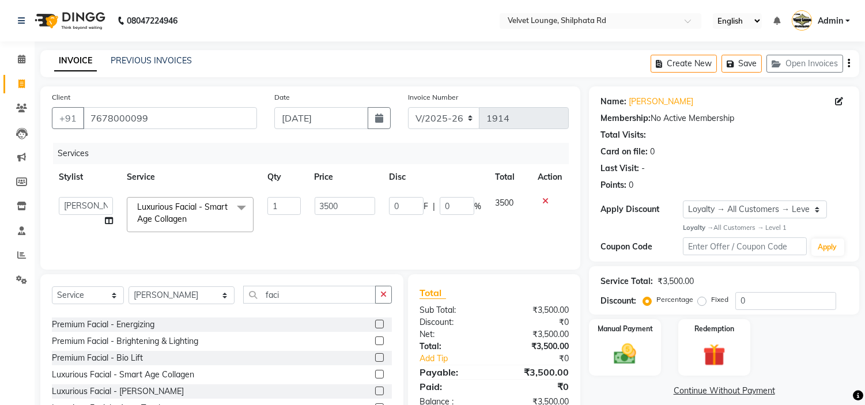
click at [410, 204] on input "0" at bounding box center [406, 206] width 35 height 18
type input "500"
click at [412, 229] on td "500 F | 0 %" at bounding box center [435, 214] width 106 height 49
select select "48428"
click at [379, 298] on button "button" at bounding box center [383, 295] width 17 height 18
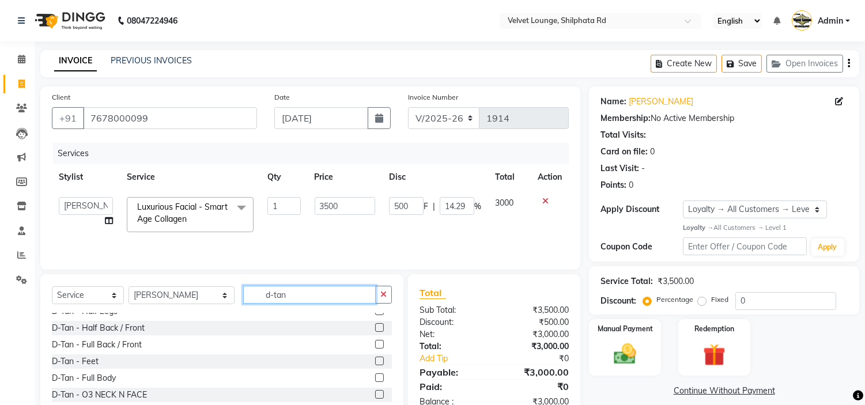
scroll to position [108, 0]
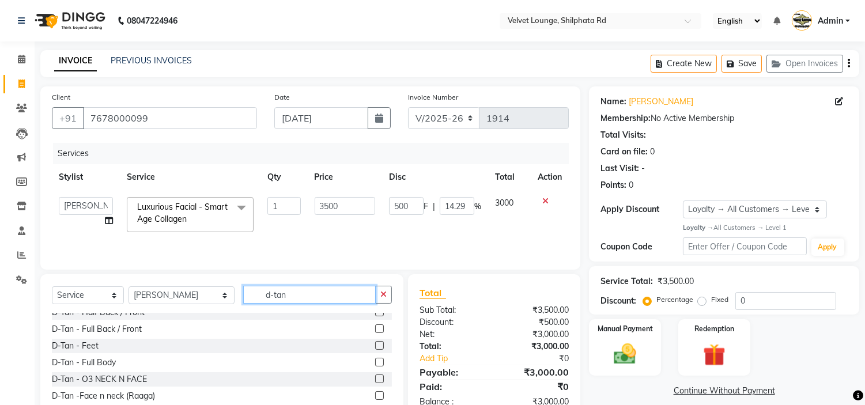
type input "d-tan"
click at [367, 370] on div "D-Tan - Face With Neck (Normal) D-Tan - Under Arms D-Tan - Full Hand D-Tan - Ha…" at bounding box center [222, 370] width 340 height 115
click at [375, 381] on label at bounding box center [379, 378] width 9 height 9
click at [375, 381] on input "checkbox" at bounding box center [378, 379] width 7 height 7
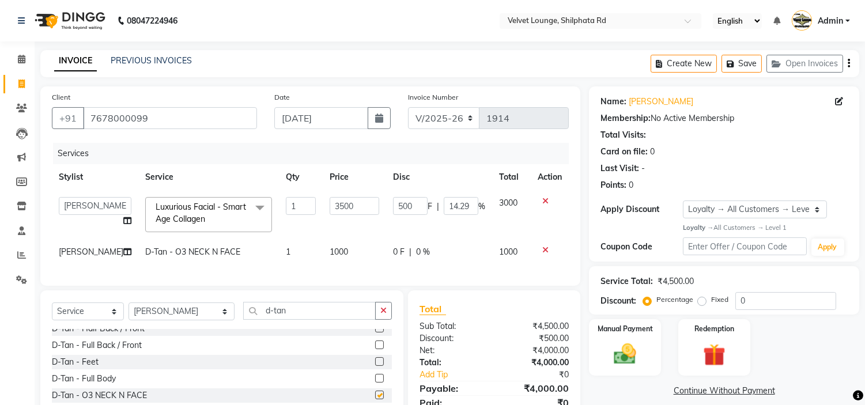
checkbox input "false"
click at [422, 254] on span "0 %" at bounding box center [423, 252] width 14 height 12
select select "48428"
click at [455, 254] on div "0 F | 0 %" at bounding box center [439, 252] width 92 height 12
select select "48428"
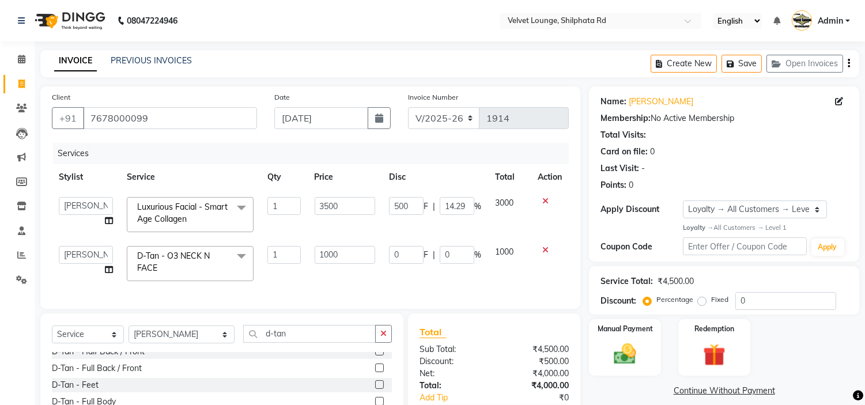
click at [455, 254] on input "0" at bounding box center [456, 255] width 35 height 18
type input "100"
click at [483, 286] on div "Services Stylist Service Qty Price Disc Total Action aadil mohaMAD aarif khan A…" at bounding box center [310, 220] width 517 height 154
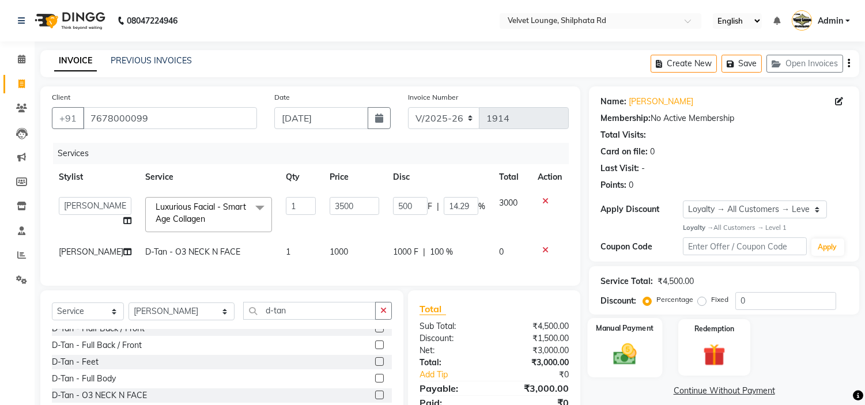
click at [614, 355] on img at bounding box center [625, 353] width 38 height 27
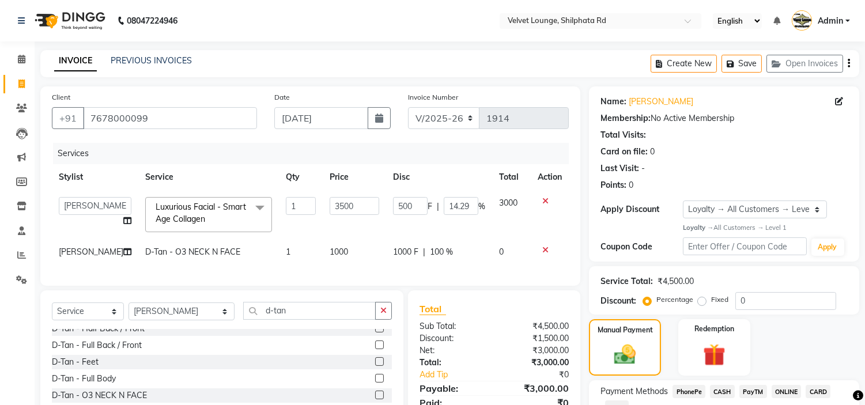
click at [757, 396] on span "PayTM" at bounding box center [753, 391] width 28 height 13
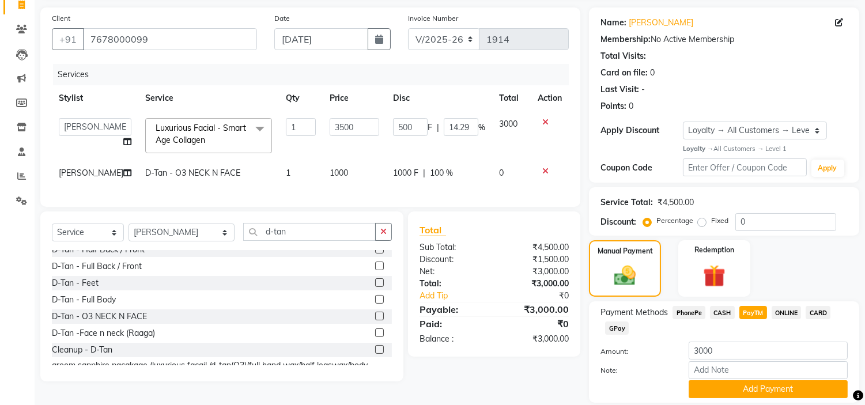
scroll to position [118, 0]
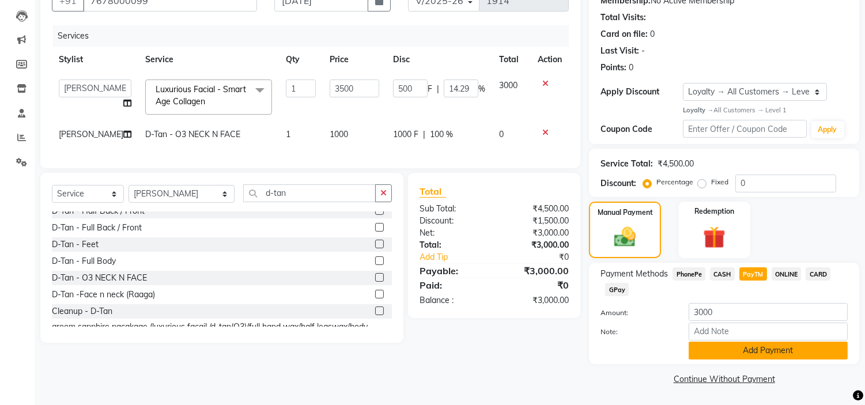
click at [764, 351] on button "Add Payment" at bounding box center [767, 351] width 159 height 18
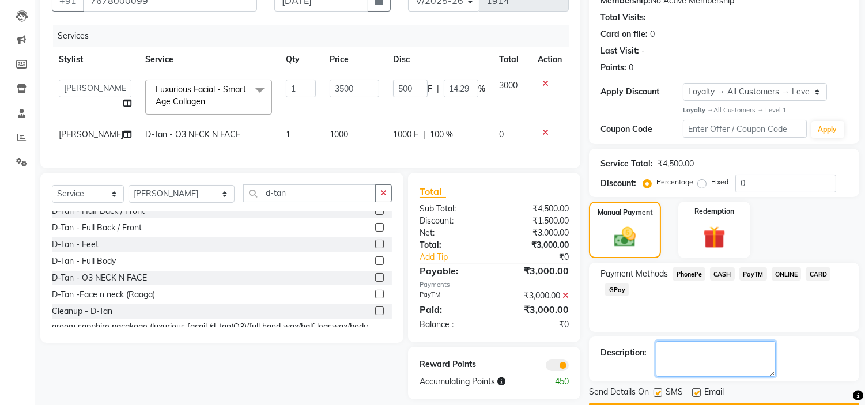
click at [736, 352] on textarea at bounding box center [715, 359] width 120 height 36
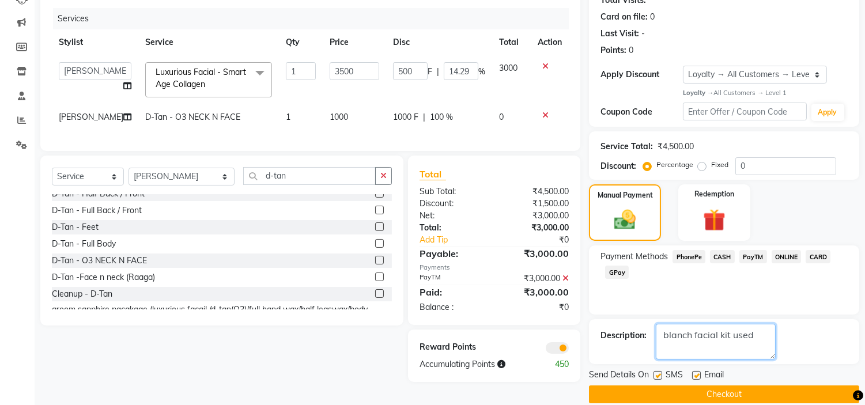
scroll to position [150, 0]
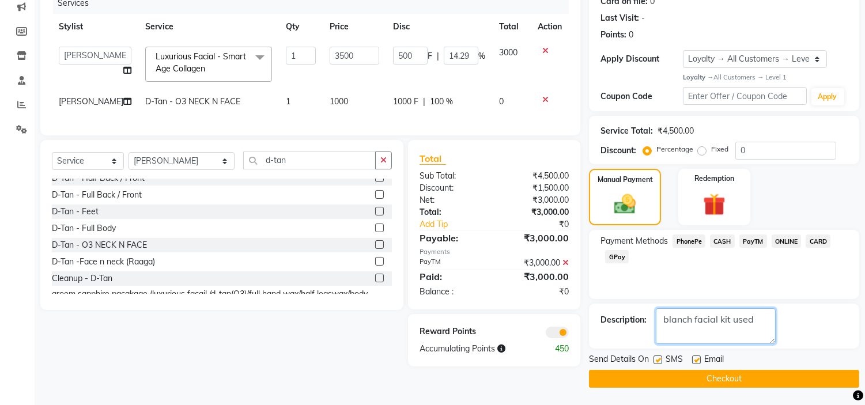
type textarea "blanch facial kit used"
click at [827, 378] on button "Checkout" at bounding box center [724, 379] width 270 height 18
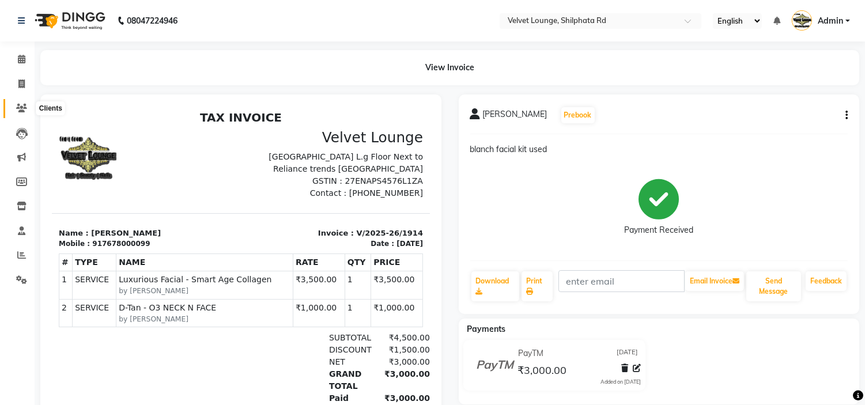
click at [16, 111] on icon at bounding box center [21, 108] width 11 height 9
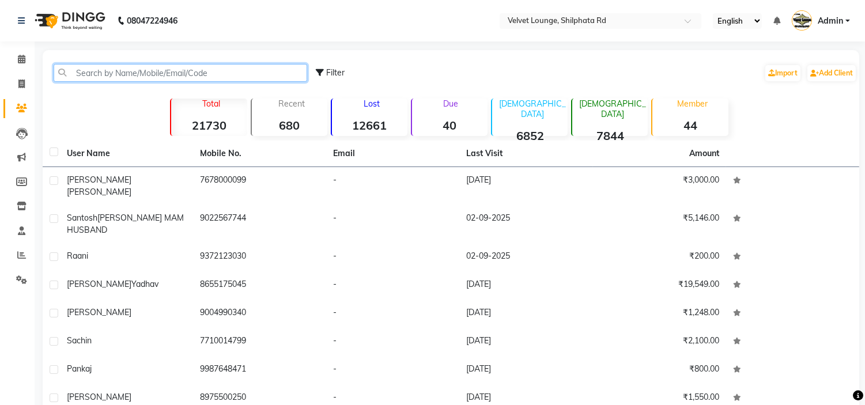
click at [136, 75] on input "text" at bounding box center [180, 73] width 253 height 18
click at [131, 75] on input "text" at bounding box center [180, 73] width 253 height 18
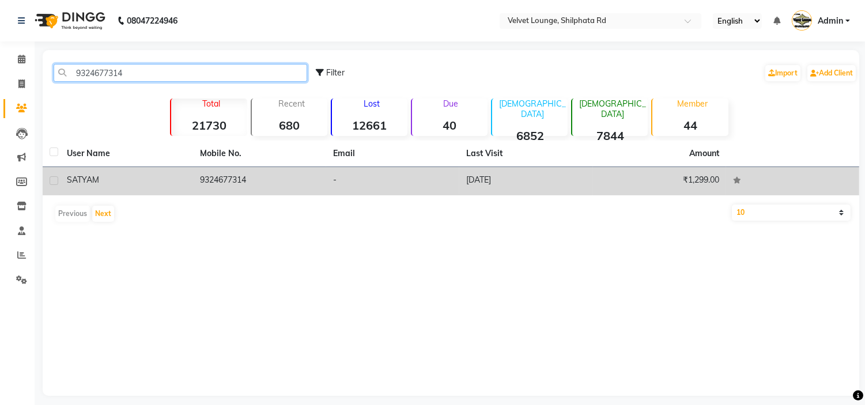
type input "9324677314"
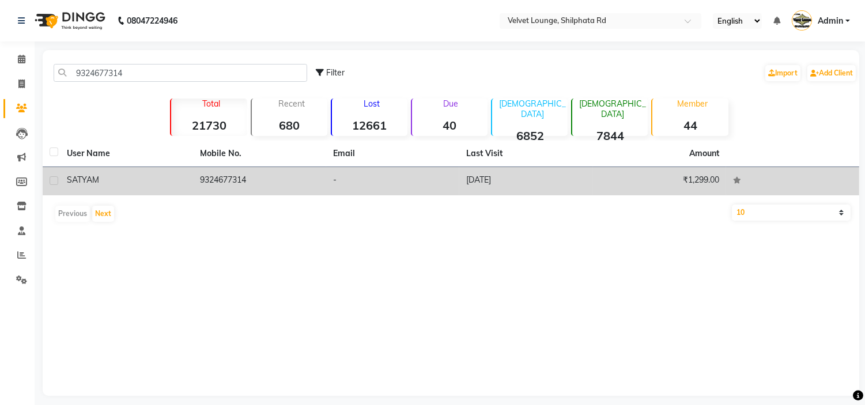
click at [223, 181] on td "9324677314" at bounding box center [259, 181] width 133 height 28
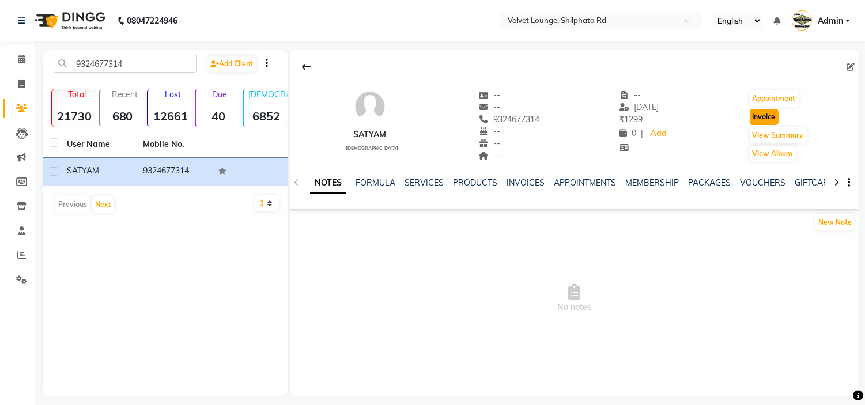
click at [761, 115] on button "Invoice" at bounding box center [763, 117] width 29 height 16
select select "service"
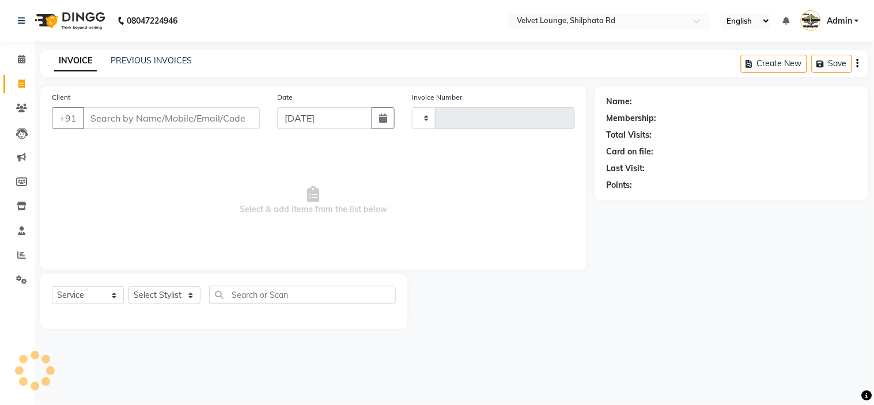
type input "1915"
select select "122"
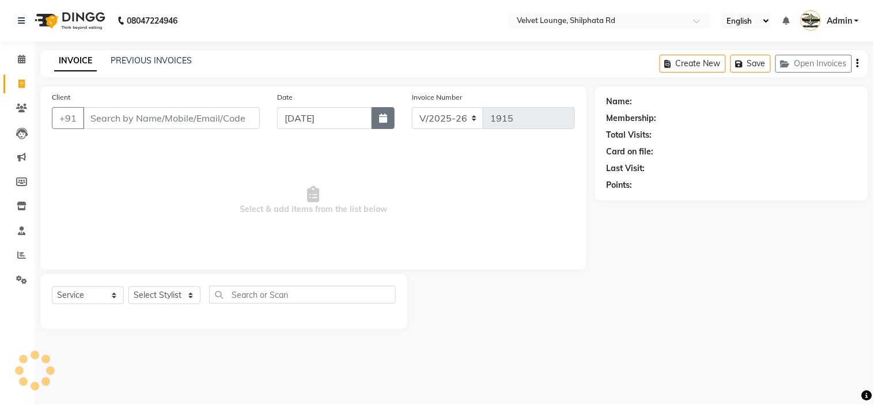
click at [391, 110] on button "button" at bounding box center [383, 118] width 23 height 22
select select "9"
select select "2025"
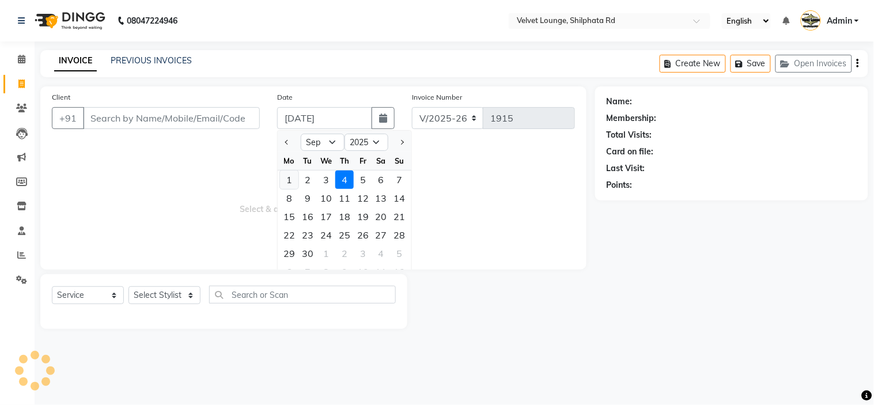
type input "9324677314"
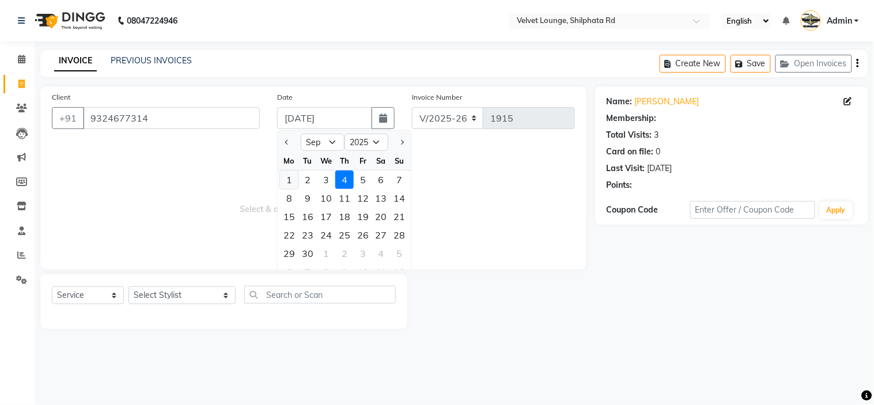
click at [291, 174] on div "1" at bounding box center [289, 179] width 18 height 18
type input "01-09-2025"
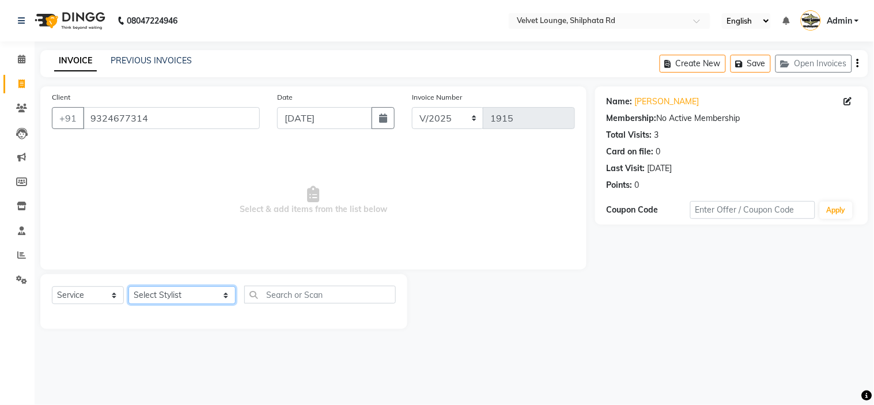
click at [158, 300] on select "Select Stylist aadil mohaMAD aarif khan Abrar Ajay ajay jaishwal alam khan aman…" at bounding box center [181, 295] width 107 height 18
select select "54261"
click at [128, 287] on select "Select Stylist aadil mohaMAD aarif khan Abrar Ajay ajay jaishwal alam khan aman…" at bounding box center [181, 295] width 107 height 18
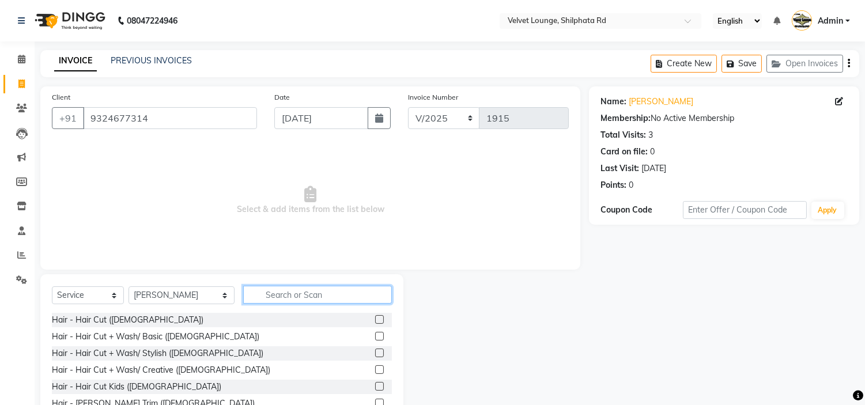
click at [266, 289] on input "text" at bounding box center [317, 295] width 149 height 18
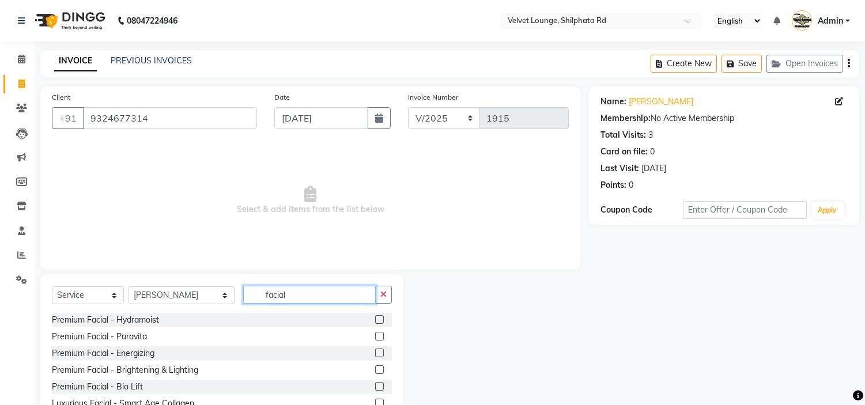
type input "facial"
click at [375, 367] on label at bounding box center [379, 369] width 9 height 9
click at [375, 367] on input "checkbox" at bounding box center [378, 369] width 7 height 7
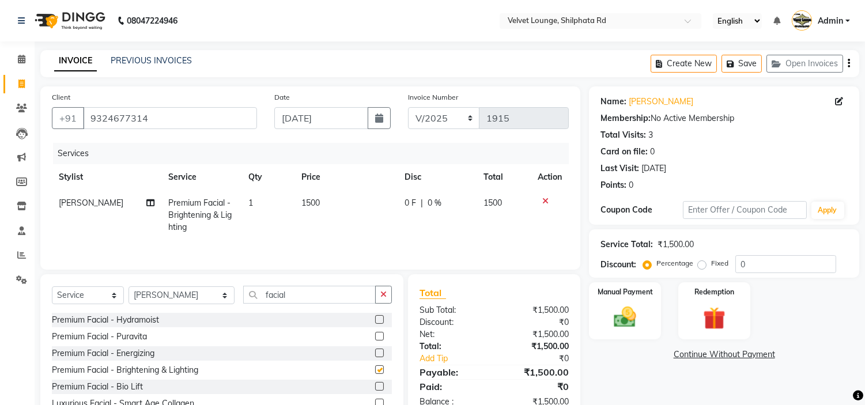
checkbox input "false"
click at [153, 302] on select "Select Stylist aadil mohaMAD aarif khan Abrar Ajay ajay jaishwal alam khan aman…" at bounding box center [181, 295] width 106 height 18
select select "11812"
click at [128, 287] on select "Select Stylist aadil mohaMAD aarif khan Abrar Ajay ajay jaishwal alam khan aman…" at bounding box center [181, 295] width 106 height 18
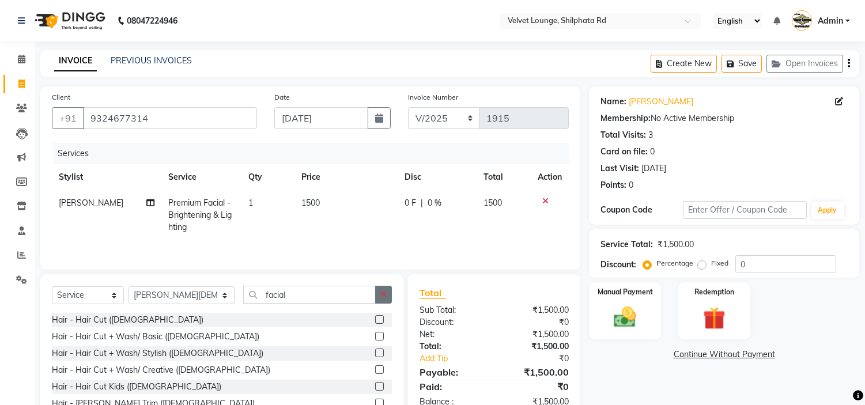
click at [380, 294] on icon "button" at bounding box center [383, 294] width 6 height 8
click at [375, 323] on label at bounding box center [379, 319] width 9 height 9
click at [375, 323] on input "checkbox" at bounding box center [378, 319] width 7 height 7
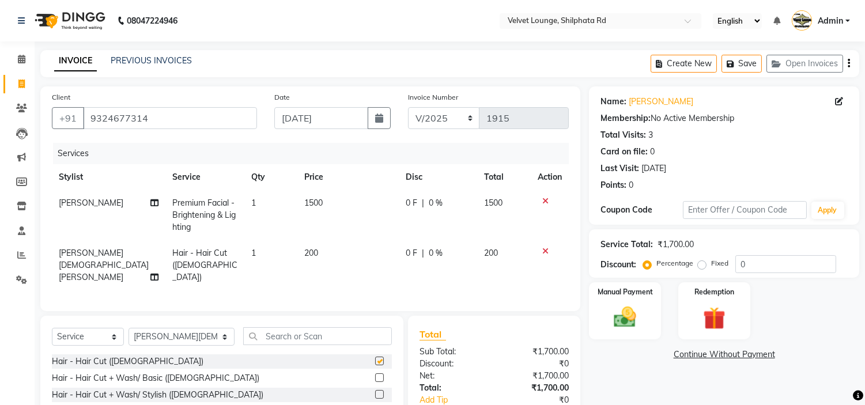
checkbox input "false"
click at [307, 338] on input "text" at bounding box center [317, 336] width 149 height 18
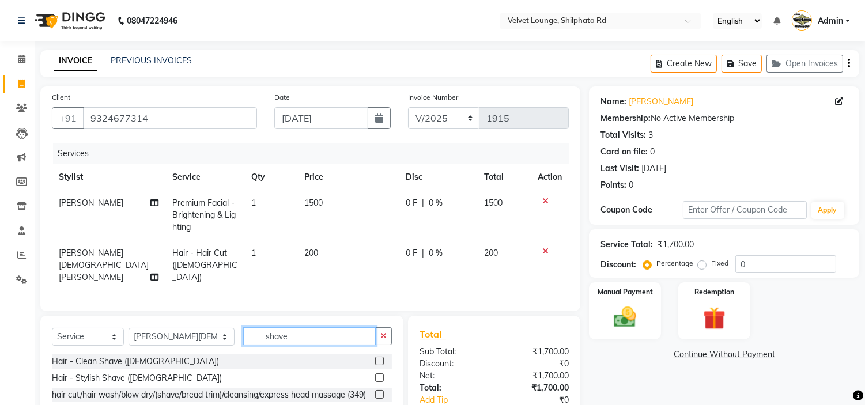
type input "shave"
click at [375, 375] on label at bounding box center [379, 377] width 9 height 9
click at [375, 375] on input "checkbox" at bounding box center [378, 377] width 7 height 7
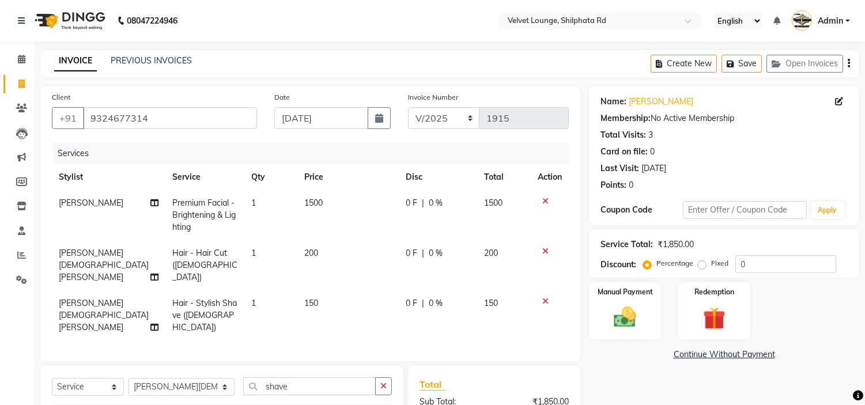
checkbox input "false"
click at [409, 249] on span "0 F" at bounding box center [412, 253] width 12 height 12
select select "11812"
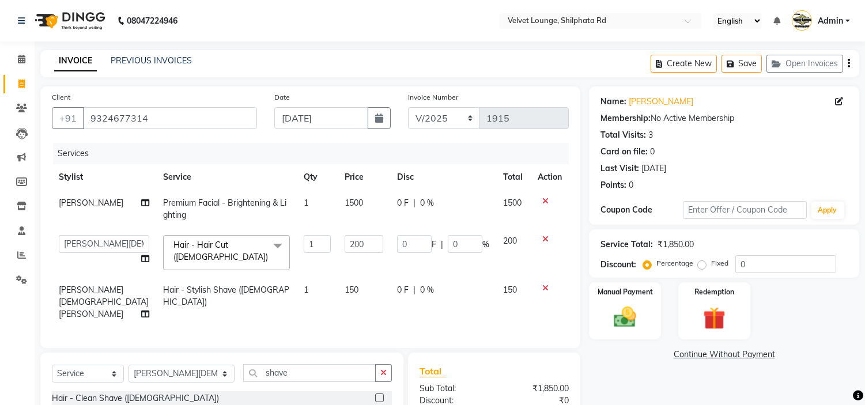
click at [409, 249] on input "0" at bounding box center [414, 244] width 35 height 18
type input "50"
click at [428, 263] on td "50 F | 0 %" at bounding box center [443, 252] width 106 height 49
select select "11812"
click at [623, 319] on img at bounding box center [625, 317] width 38 height 27
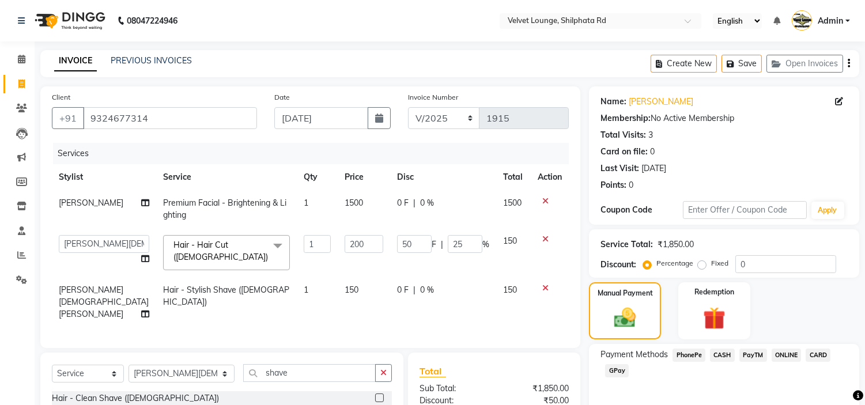
scroll to position [139, 0]
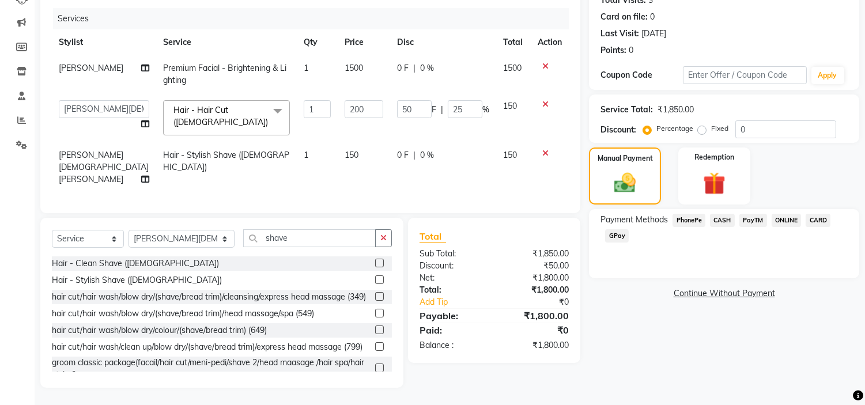
click at [751, 219] on span "PayTM" at bounding box center [753, 220] width 28 height 13
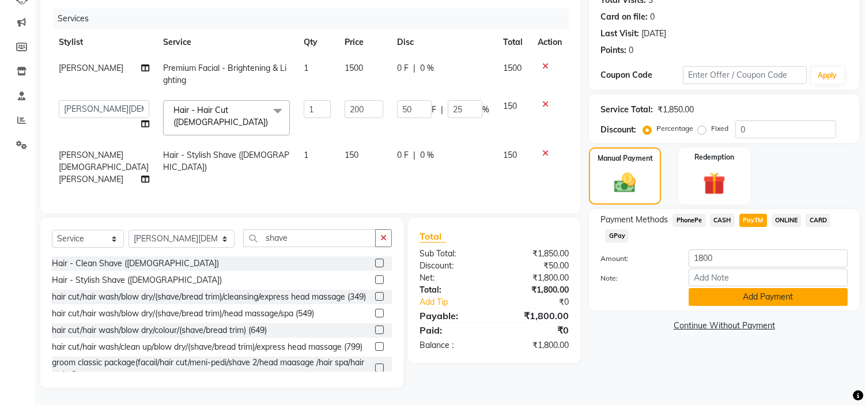
click at [717, 295] on button "Add Payment" at bounding box center [767, 297] width 159 height 18
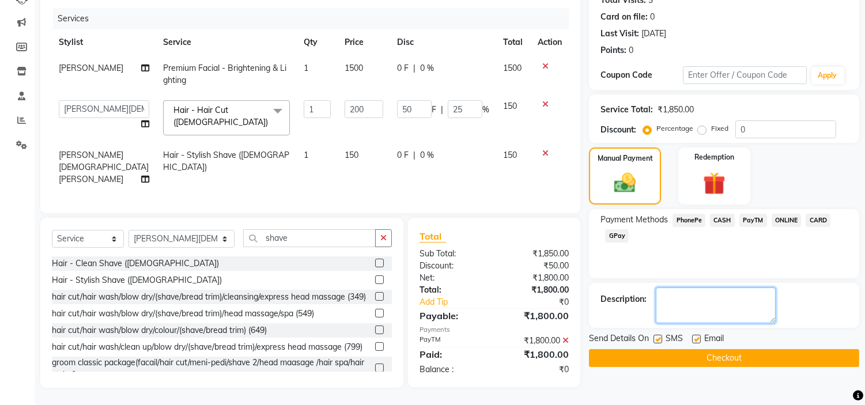
click at [715, 311] on textarea at bounding box center [715, 305] width 120 height 36
type textarea "pro hydra facial kit used"
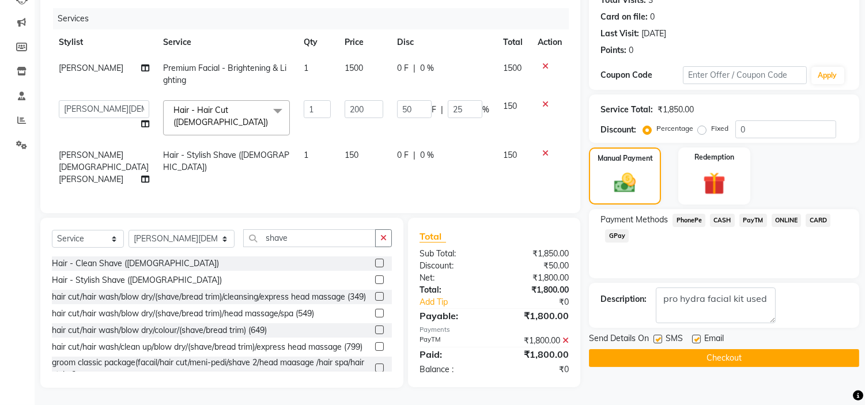
click at [706, 350] on button "Checkout" at bounding box center [724, 358] width 270 height 18
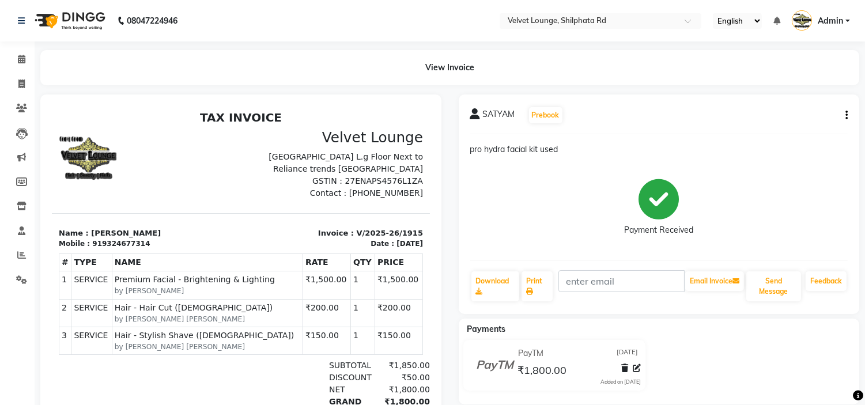
click at [106, 242] on div "919324677314" at bounding box center [121, 243] width 58 height 10
click at [26, 105] on span at bounding box center [22, 108] width 20 height 13
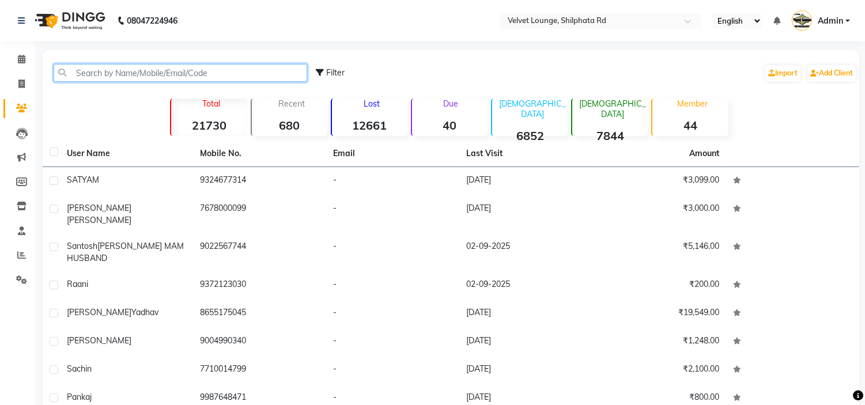
click at [91, 74] on input "text" at bounding box center [180, 73] width 253 height 18
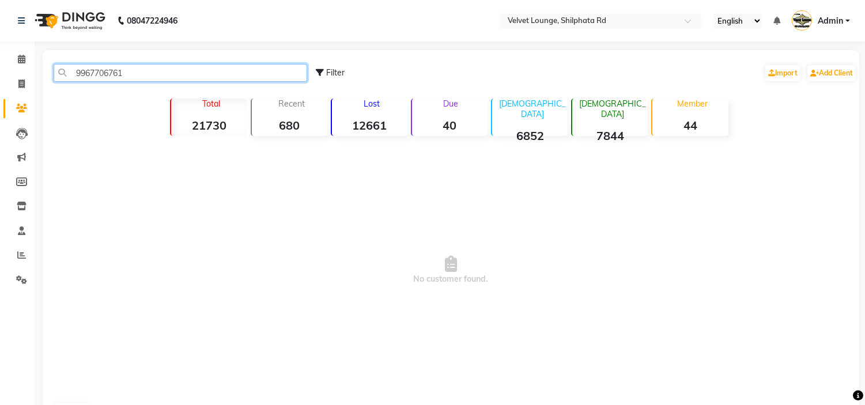
drag, startPoint x: 128, startPoint y: 71, endPoint x: 73, endPoint y: 76, distance: 55.5
click at [73, 76] on input "9967706761" at bounding box center [180, 73] width 253 height 18
type input "9967706761"
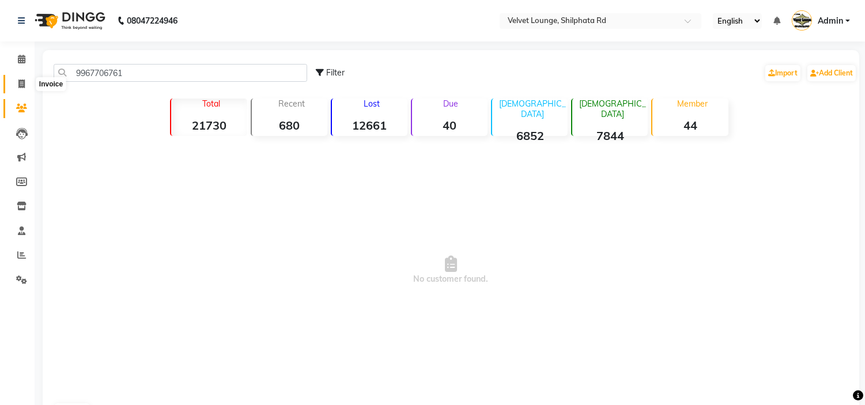
click at [18, 86] on icon at bounding box center [21, 83] width 6 height 9
select select "service"
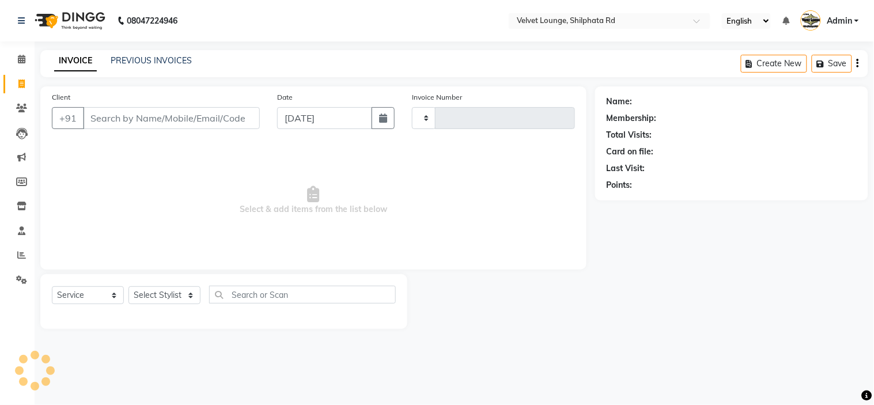
type input "1916"
select select "122"
click at [109, 111] on input "Client" at bounding box center [171, 118] width 177 height 22
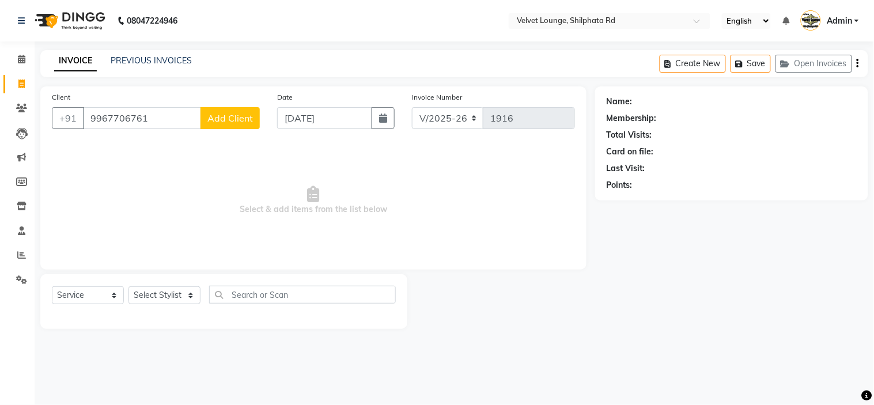
type input "9967706761"
click at [234, 119] on span "Add Client" at bounding box center [230, 118] width 46 height 12
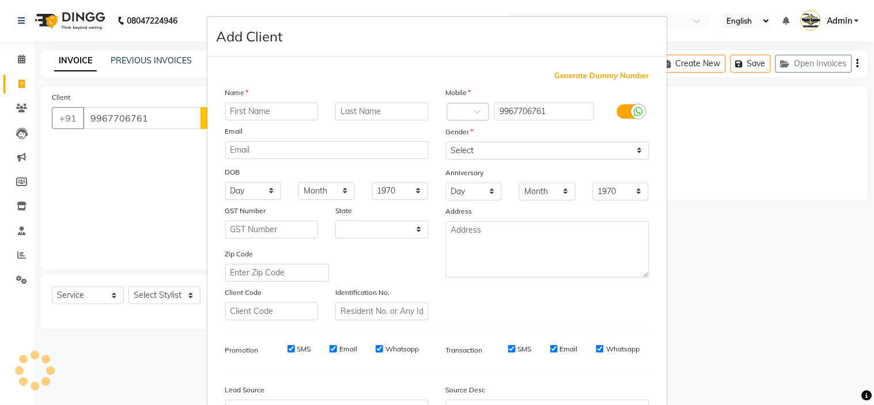
select select "22"
type input "lalchand"
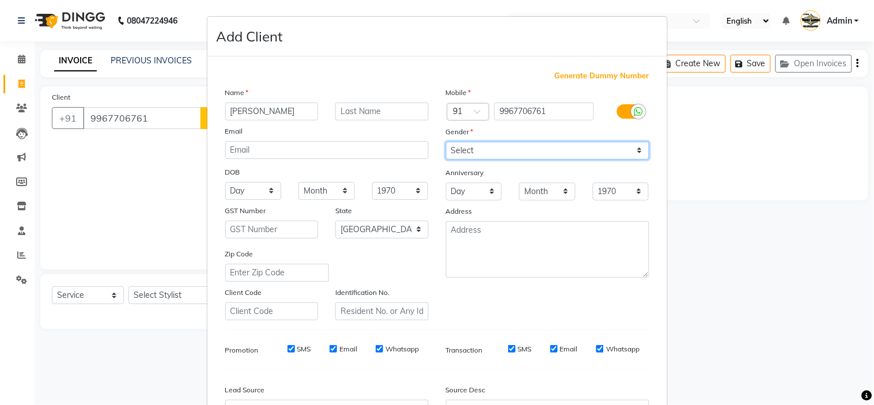
click at [495, 150] on select "Select Male Female Other Prefer Not To Say" at bounding box center [547, 151] width 203 height 18
select select "male"
click at [446, 142] on select "Select Male Female Other Prefer Not To Say" at bounding box center [547, 151] width 203 height 18
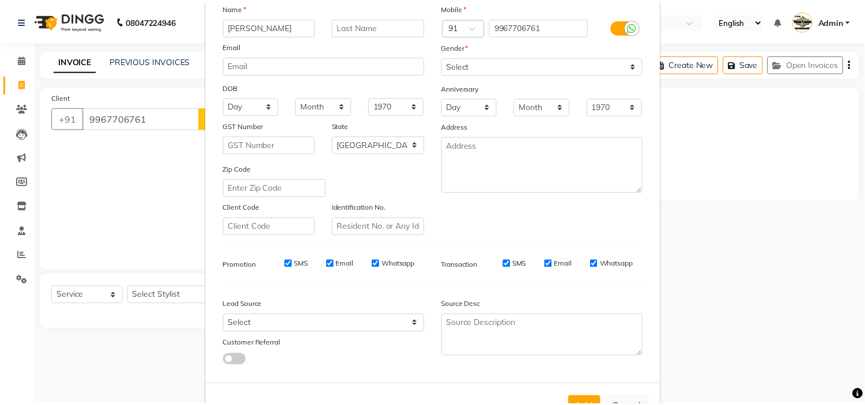
scroll to position [127, 0]
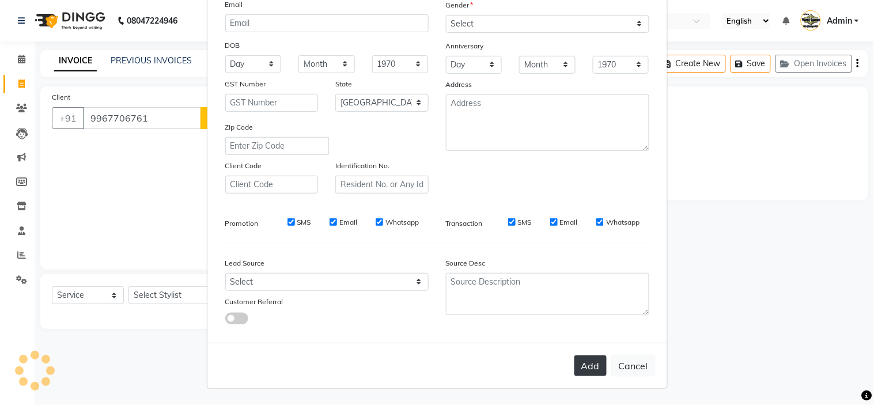
click at [574, 369] on button "Add" at bounding box center [590, 365] width 32 height 21
select select
select select "null"
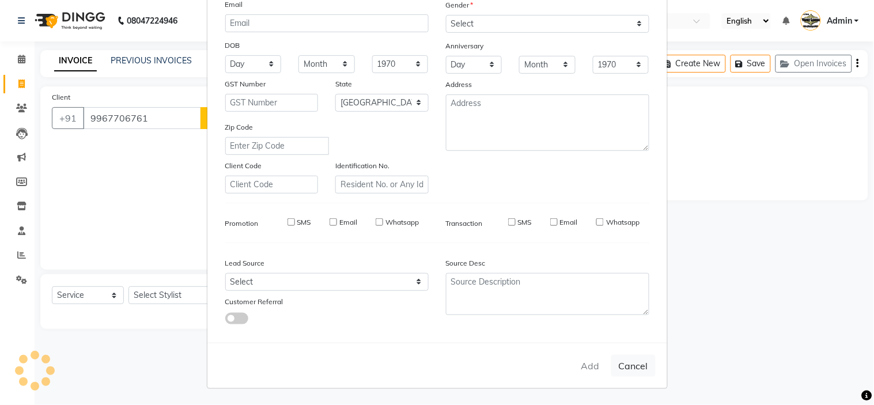
select select
checkbox input "false"
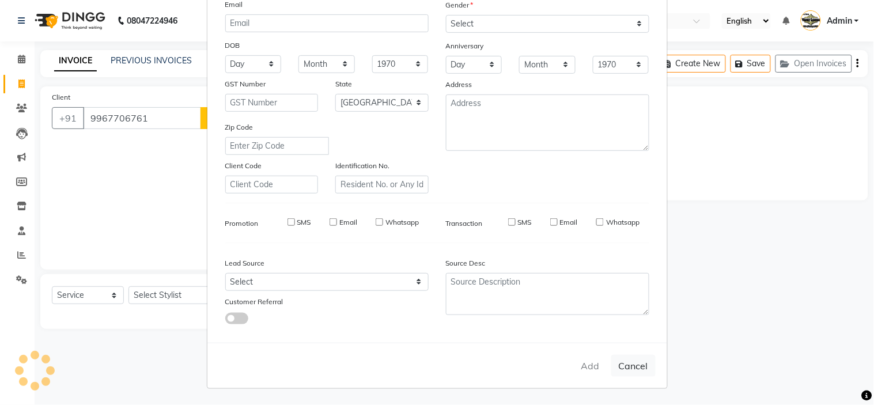
checkbox input "false"
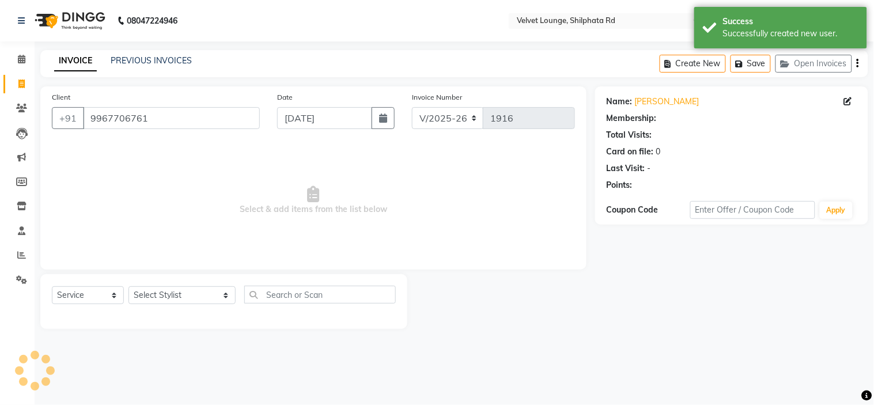
select select "1: Object"
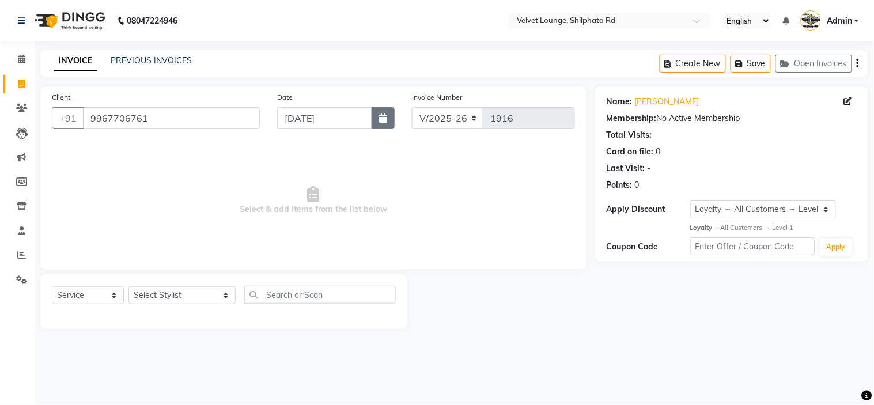
click at [389, 117] on button "button" at bounding box center [383, 118] width 23 height 22
select select "9"
select select "2025"
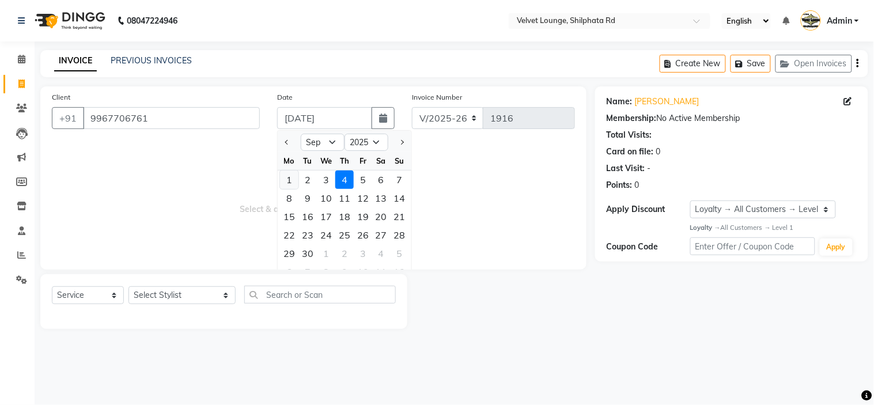
click at [293, 180] on div "1" at bounding box center [289, 179] width 18 height 18
type input "01-09-2025"
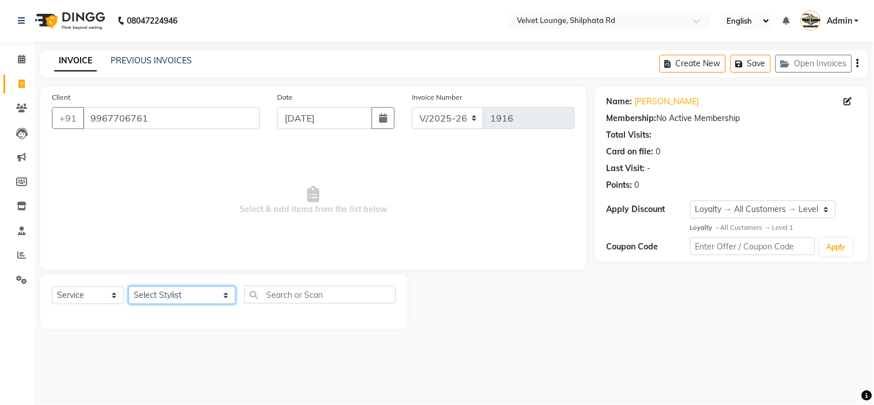
click at [151, 288] on select "Select Stylist aadil mohaMAD aarif khan Abrar Ajay ajay jaishwal alam khan aman…" at bounding box center [181, 295] width 107 height 18
select select "31385"
click at [128, 287] on select "Select Stylist aadil mohaMAD aarif khan Abrar Ajay ajay jaishwal alam khan aman…" at bounding box center [181, 295] width 107 height 18
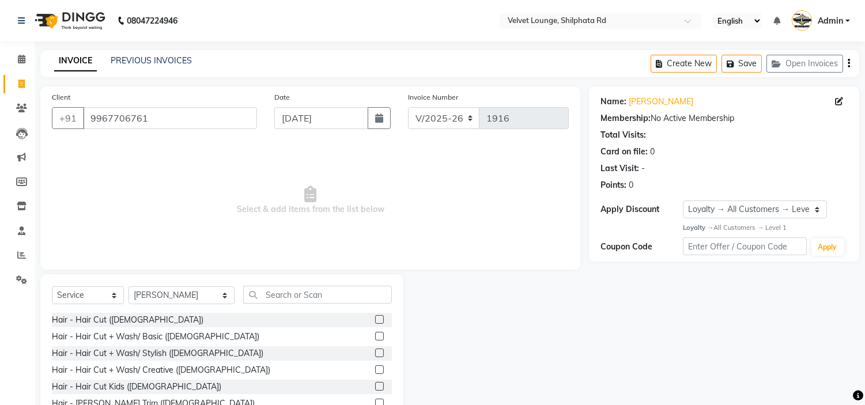
click at [375, 352] on label at bounding box center [379, 352] width 9 height 9
click at [375, 352] on input "checkbox" at bounding box center [378, 353] width 7 height 7
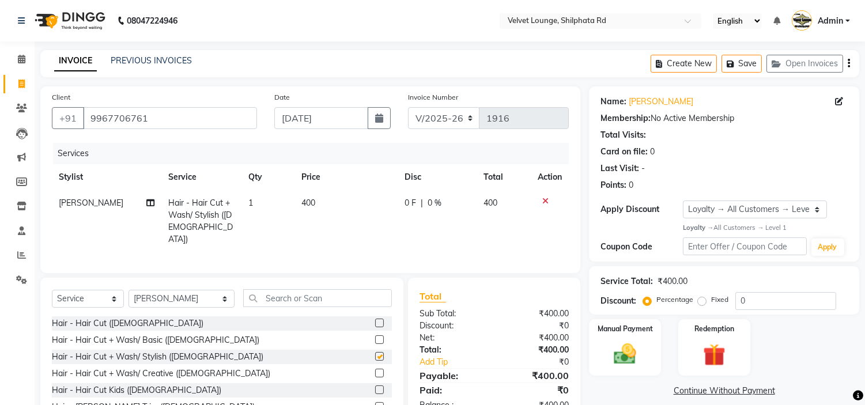
checkbox input "false"
click at [409, 204] on span "0 F" at bounding box center [410, 203] width 12 height 12
select select "31385"
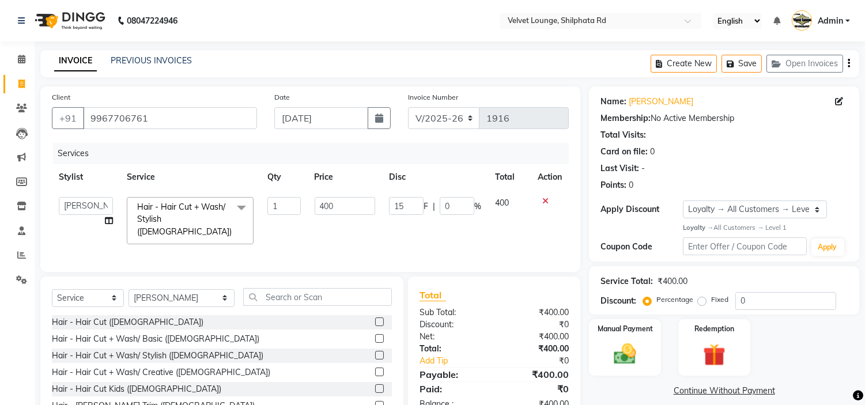
type input "150"
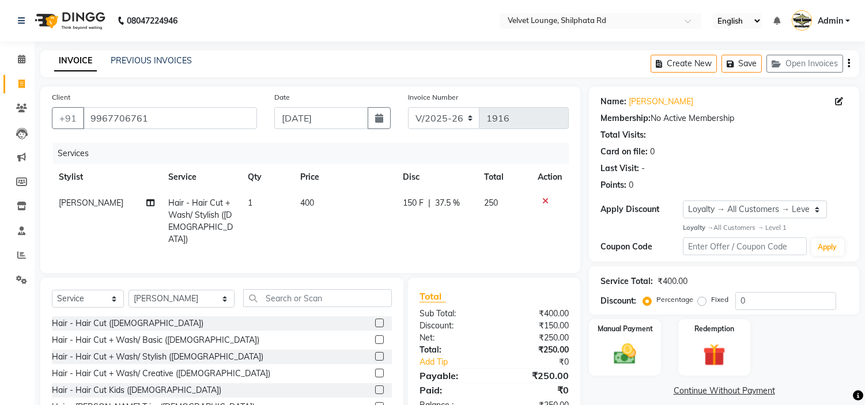
click at [429, 225] on td "150 F | 37.5 %" at bounding box center [436, 221] width 81 height 62
select select "31385"
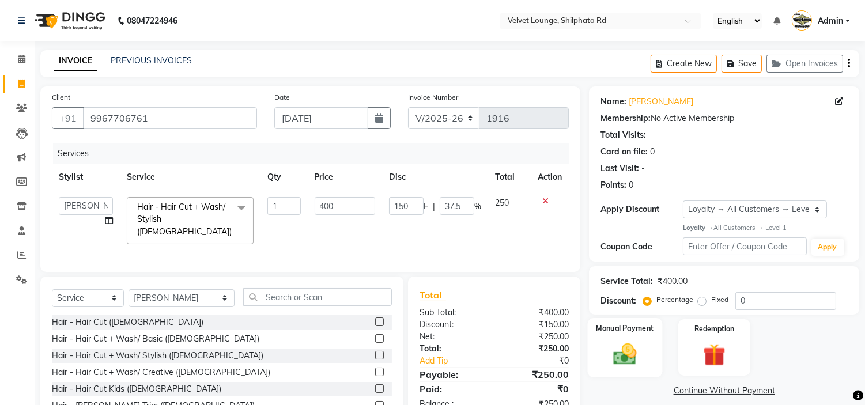
click at [631, 348] on img at bounding box center [625, 353] width 38 height 27
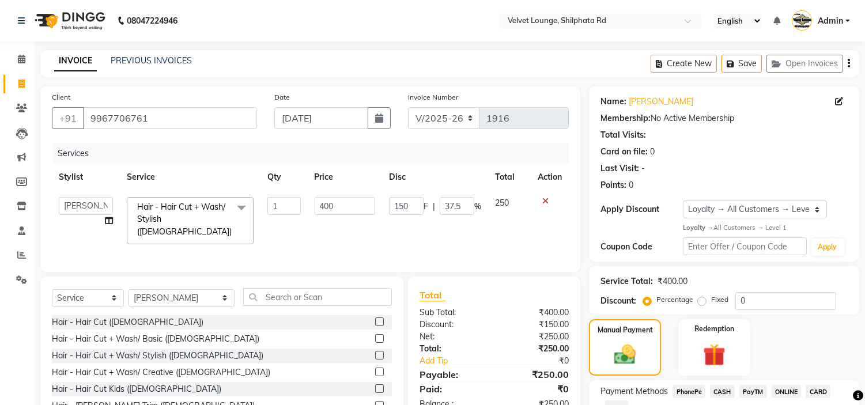
scroll to position [85, 0]
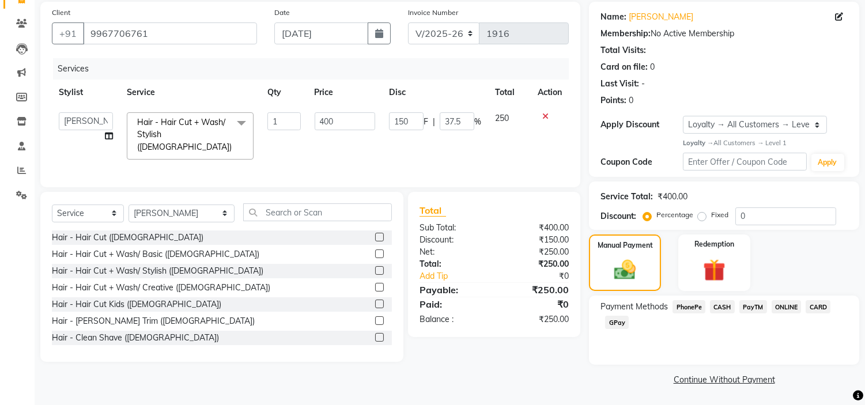
click at [718, 306] on span "CASH" at bounding box center [722, 306] width 25 height 13
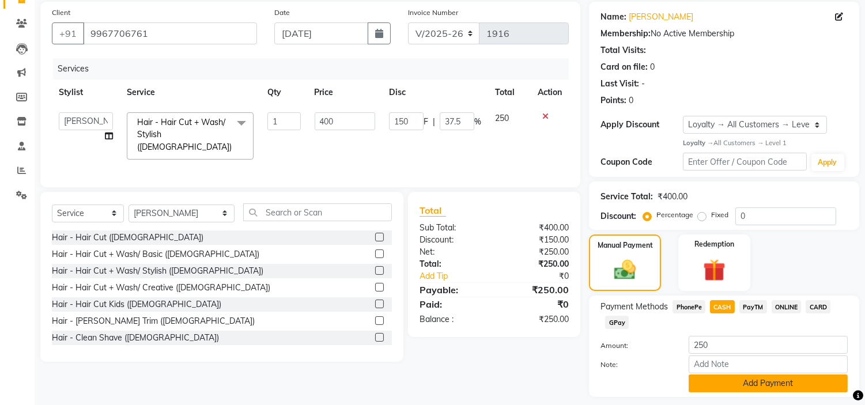
click at [793, 388] on button "Add Payment" at bounding box center [767, 383] width 159 height 18
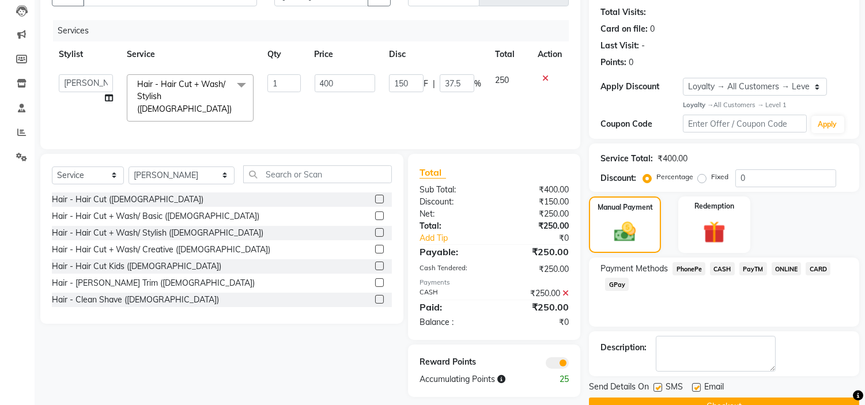
scroll to position [150, 0]
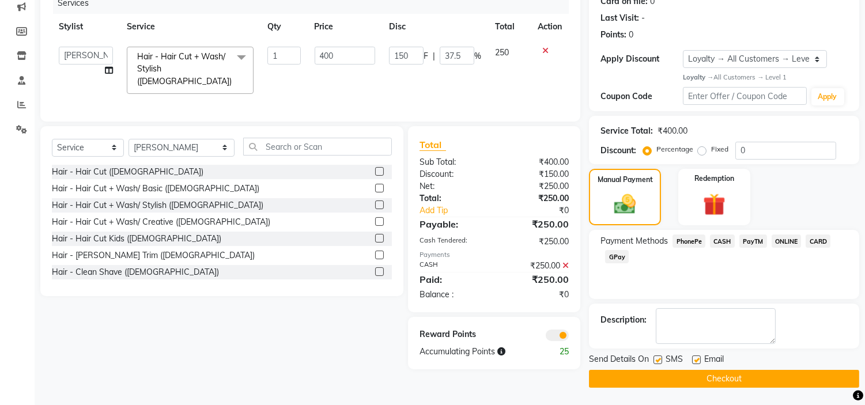
click at [767, 376] on button "Checkout" at bounding box center [724, 379] width 270 height 18
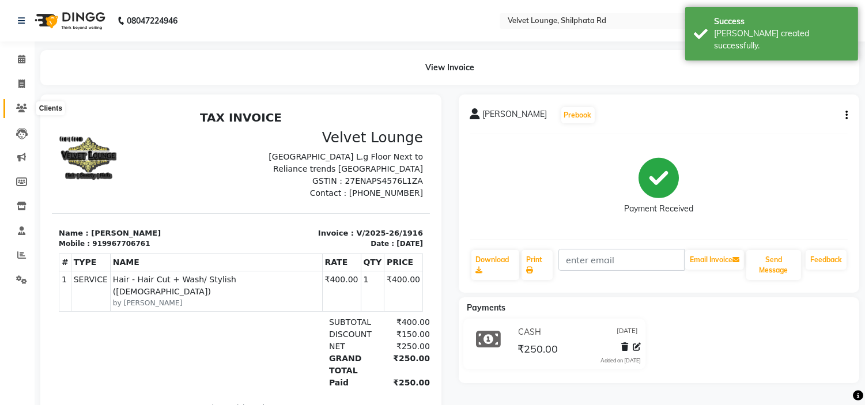
click at [20, 104] on icon at bounding box center [21, 108] width 11 height 9
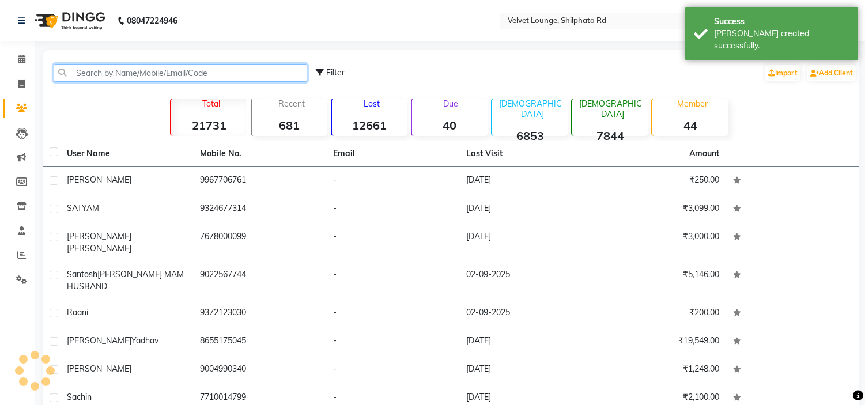
click at [122, 78] on input "text" at bounding box center [180, 73] width 253 height 18
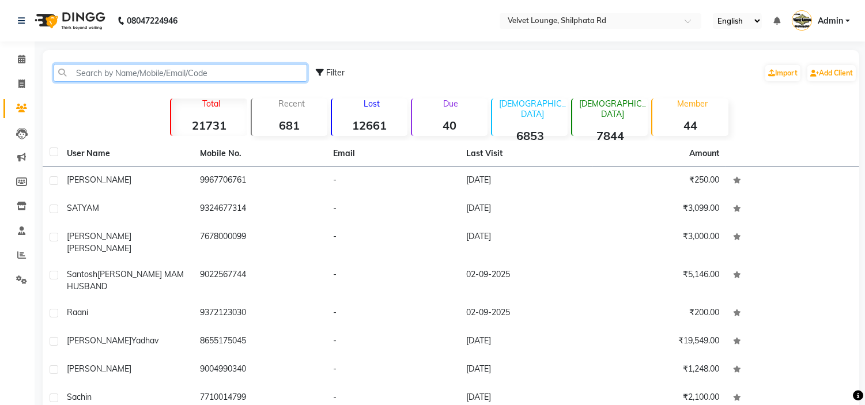
click at [148, 75] on input "text" at bounding box center [180, 73] width 253 height 18
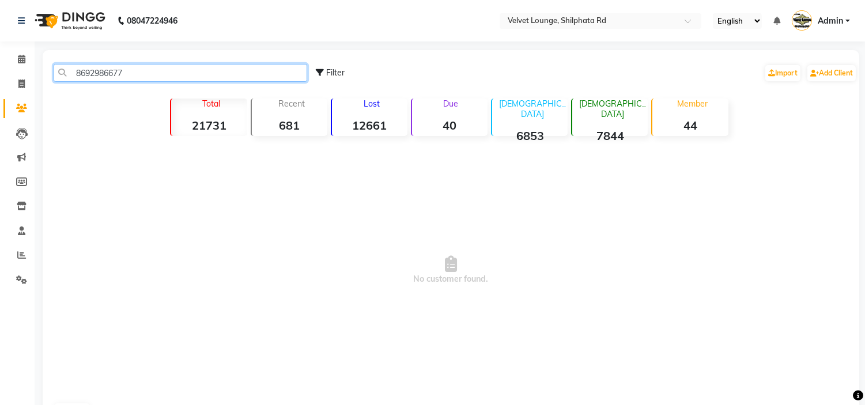
drag, startPoint x: 162, startPoint y: 76, endPoint x: 69, endPoint y: 78, distance: 93.3
click at [69, 78] on input "8692986677" at bounding box center [180, 73] width 253 height 18
type input "8692986677"
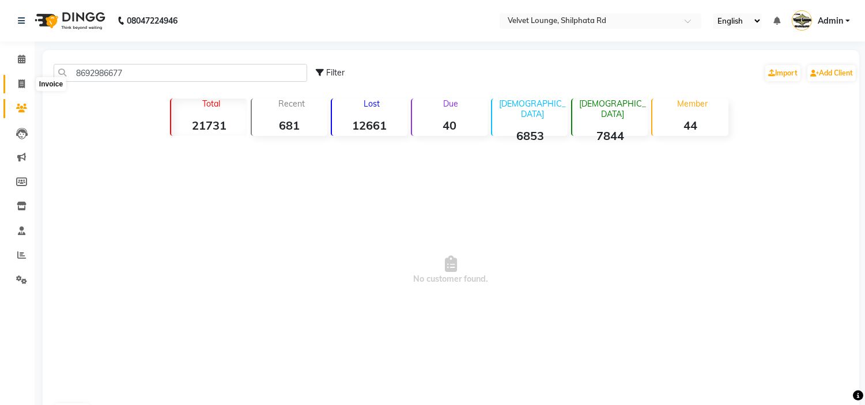
click at [18, 79] on icon at bounding box center [21, 83] width 6 height 9
select select "service"
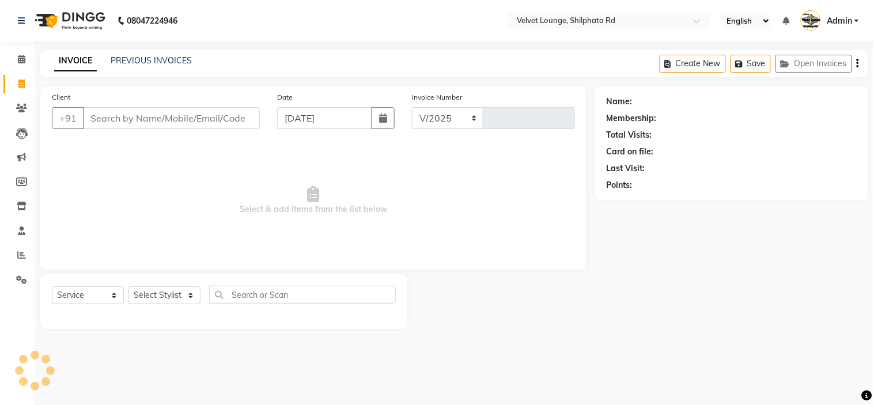
select select "122"
type input "1917"
click at [137, 124] on input "Client" at bounding box center [171, 118] width 177 height 22
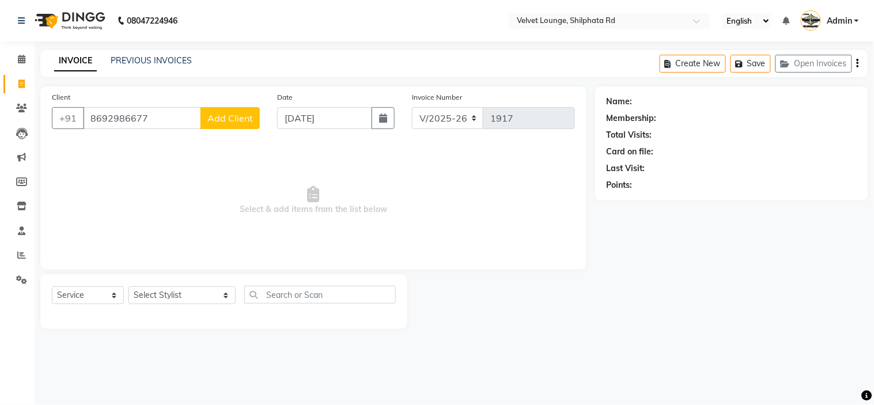
type input "8692986677"
click at [242, 116] on span "Add Client" at bounding box center [230, 118] width 46 height 12
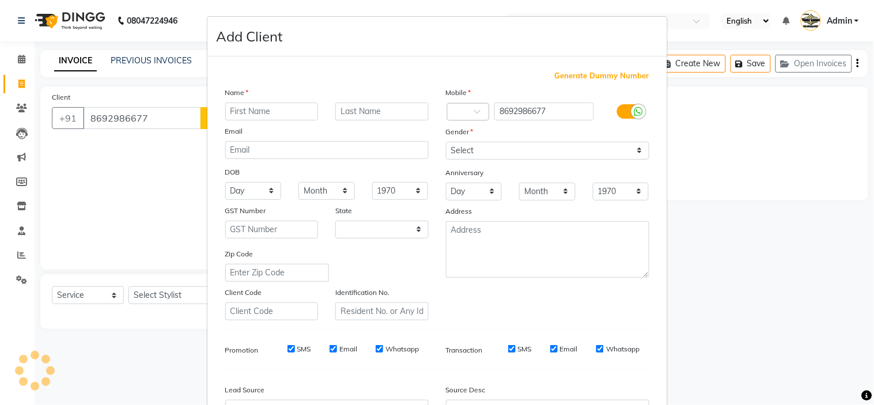
select select "22"
click at [249, 118] on input "xyz" at bounding box center [271, 112] width 93 height 18
drag, startPoint x: 241, startPoint y: 118, endPoint x: 458, endPoint y: 145, distance: 218.8
click at [458, 145] on div "Name xyz Email DOB Day 01 02 03 04 05 06 07 08 09 10 11 12 13 14 15 16 17 18 19…" at bounding box center [437, 203] width 441 height 234
type input "xyz"
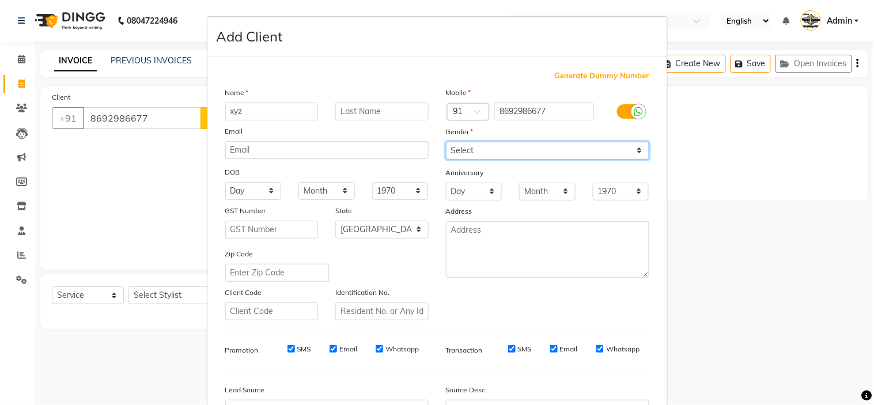
click at [458, 145] on select "Select Male Female Other Prefer Not To Say" at bounding box center [547, 151] width 203 height 18
click at [446, 142] on select "Select Male Female Other Prefer Not To Say" at bounding box center [547, 151] width 203 height 18
click at [558, 157] on select "Select Male Female Other Prefer Not To Say" at bounding box center [547, 151] width 203 height 18
select select "female"
click at [446, 142] on select "Select Male Female Other Prefer Not To Say" at bounding box center [547, 151] width 203 height 18
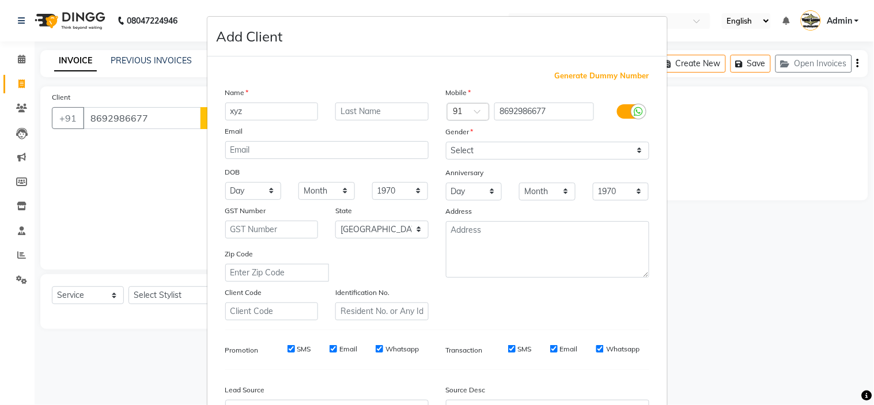
scroll to position [127, 0]
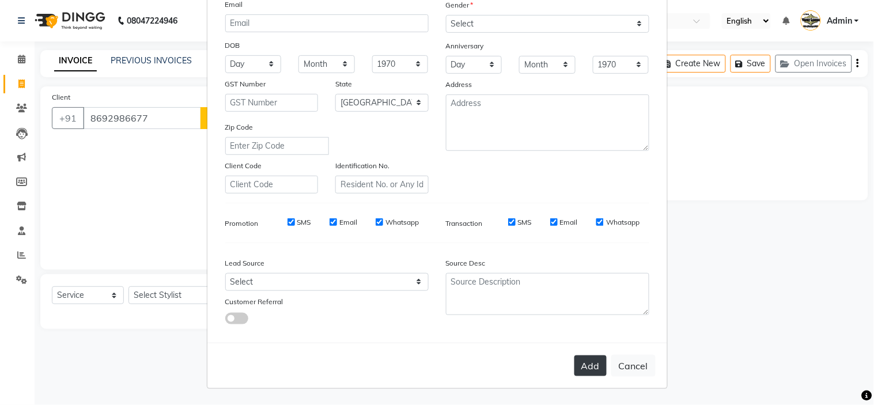
click at [578, 359] on button "Add" at bounding box center [590, 365] width 32 height 21
select select
select select "null"
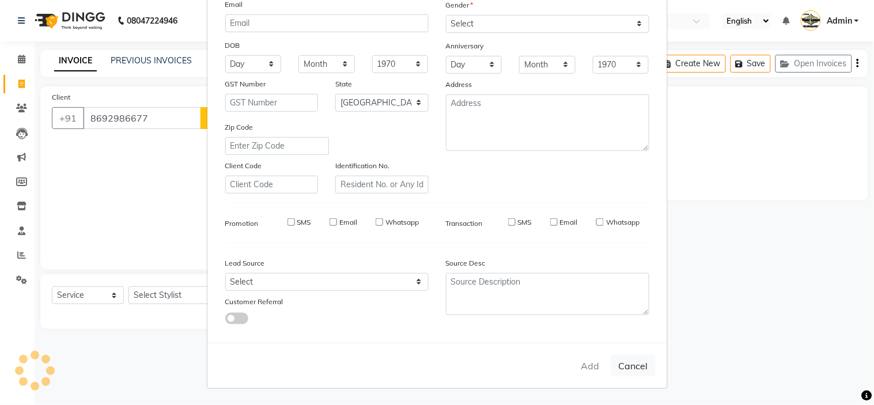
select select
checkbox input "false"
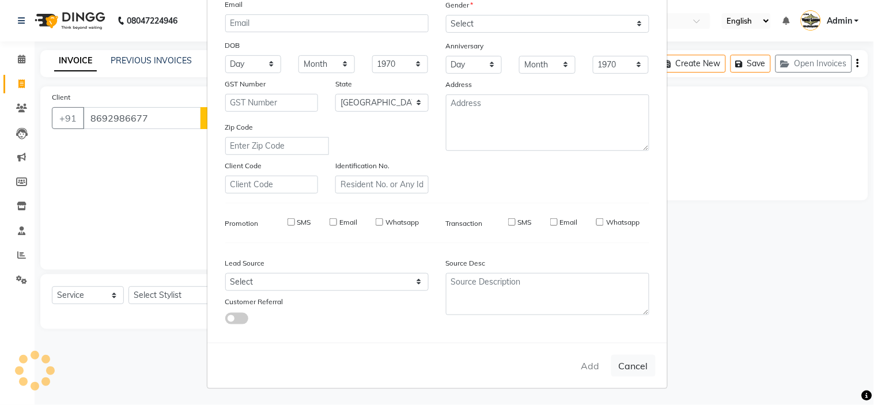
checkbox input "false"
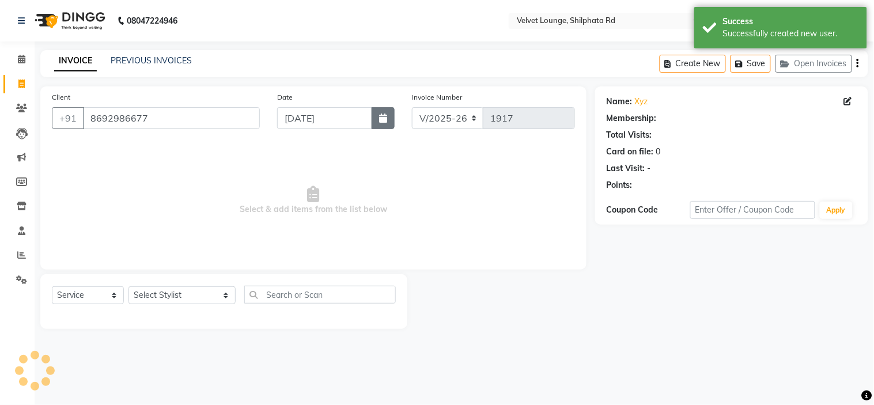
select select "1: Object"
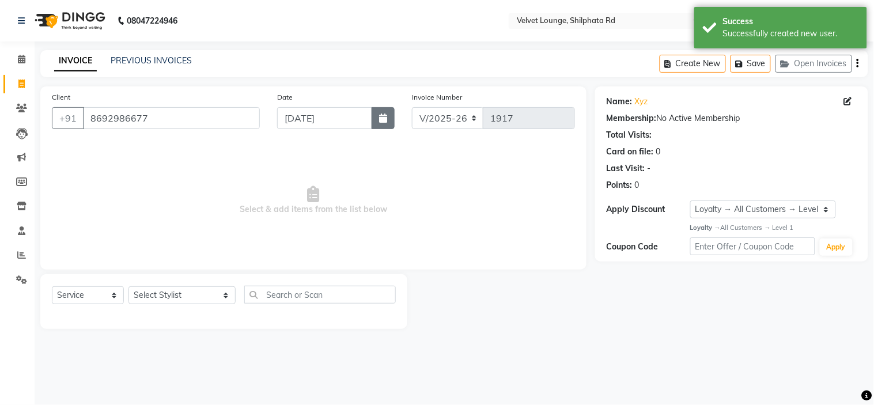
click at [382, 127] on button "button" at bounding box center [383, 118] width 23 height 22
select select "9"
select select "2025"
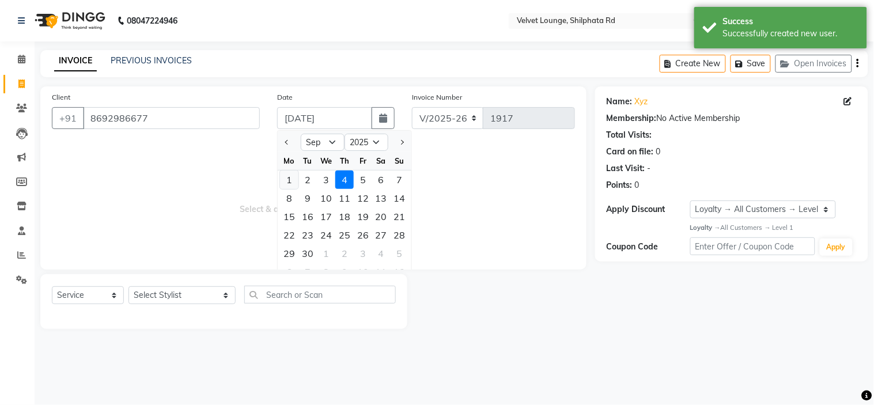
click at [289, 180] on div "1" at bounding box center [289, 179] width 18 height 18
type input "01-09-2025"
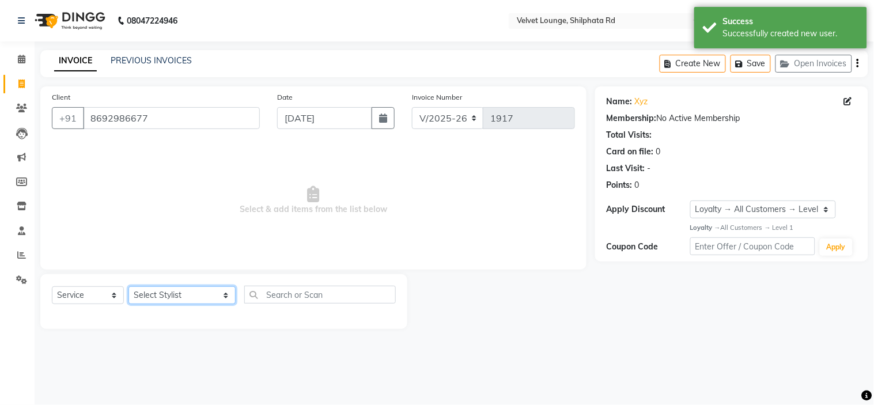
click at [154, 297] on select "Select Stylist aadil mohaMAD aarif khan Abrar Ajay ajay jaishwal alam khan aman…" at bounding box center [181, 295] width 107 height 18
